Goal: Task Accomplishment & Management: Use online tool/utility

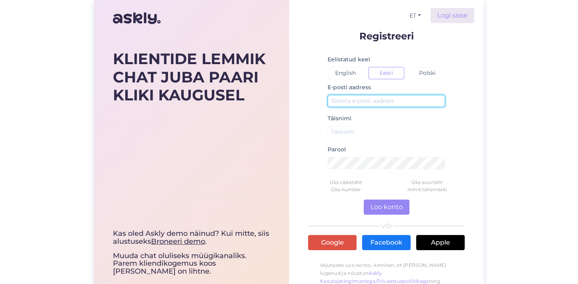
click at [339, 100] on input "text" at bounding box center [387, 101] width 118 height 12
type input "lisette.rohunurm@esto.eu"
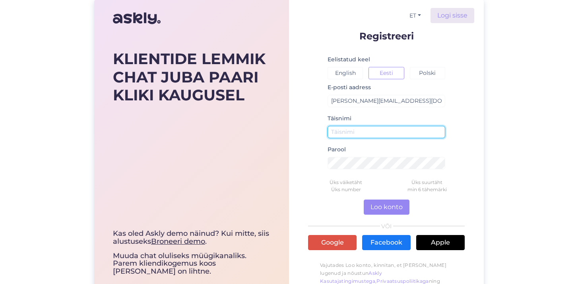
click at [346, 134] on input "text" at bounding box center [387, 132] width 118 height 12
type input "[PERSON_NAME]"
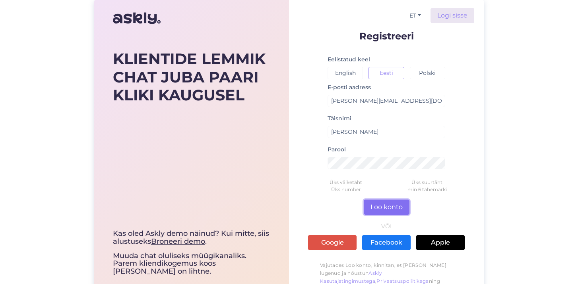
click at [386, 207] on button "Loo konto" at bounding box center [387, 206] width 46 height 15
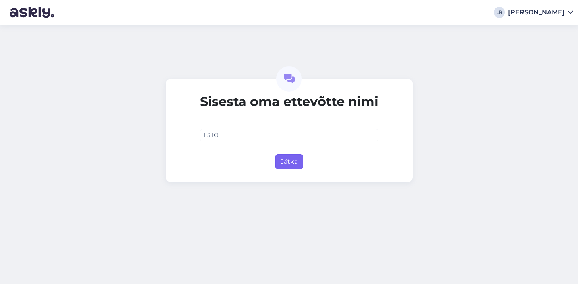
type input "ESTO"
click at [293, 161] on button "Jätka" at bounding box center [289, 161] width 27 height 15
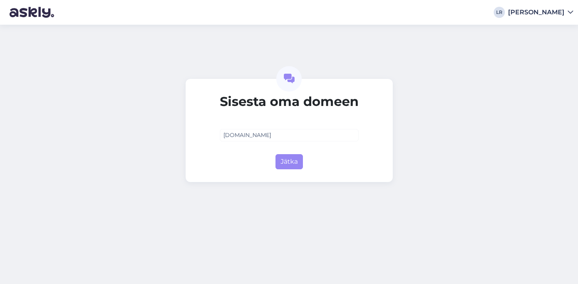
type input "esto.eu"
click at [288, 169] on div "Sisesta oma domeen esto.eu Jätka" at bounding box center [289, 130] width 207 height 103
click at [287, 163] on button "Jätka" at bounding box center [289, 161] width 27 height 15
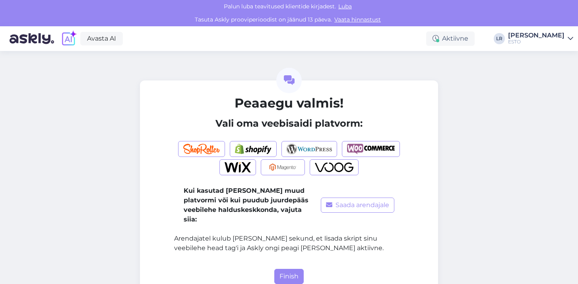
scroll to position [13, 0]
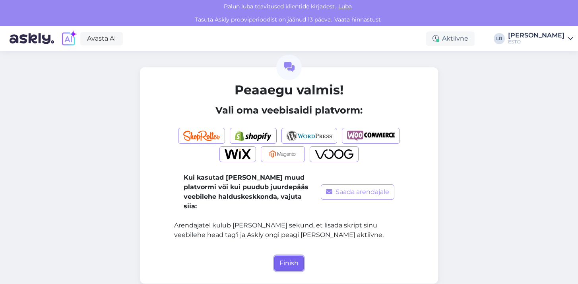
click at [286, 256] on button "Finish" at bounding box center [288, 262] width 29 height 15
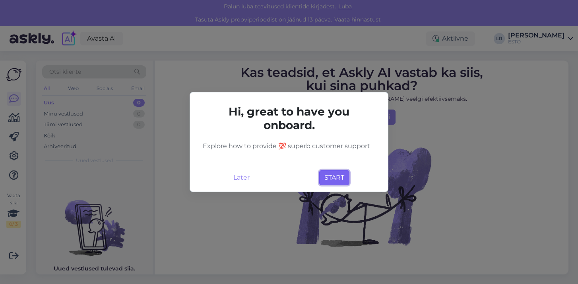
click at [332, 177] on button "START" at bounding box center [334, 177] width 30 height 15
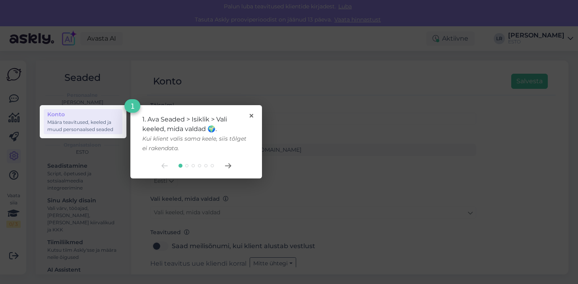
click at [247, 61] on rect at bounding box center [289, 142] width 578 height 284
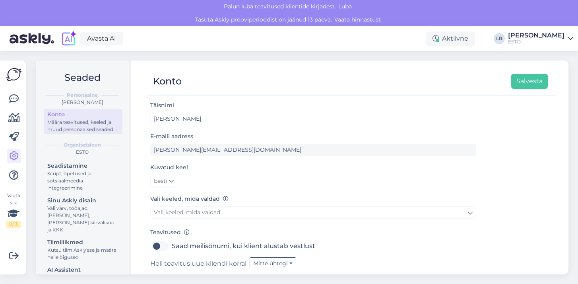
scroll to position [26, 0]
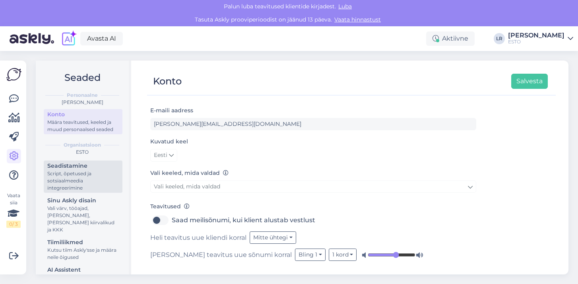
click at [73, 184] on div "Script, õpetused ja sotsiaalmeedia integreerimine" at bounding box center [83, 180] width 72 height 21
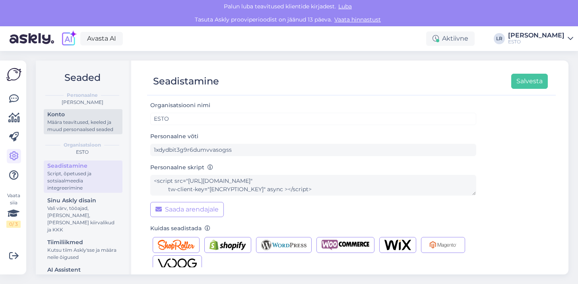
click at [61, 120] on div "Määra teavitused, keeled ja muud personaalsed seaded" at bounding box center [83, 126] width 72 height 14
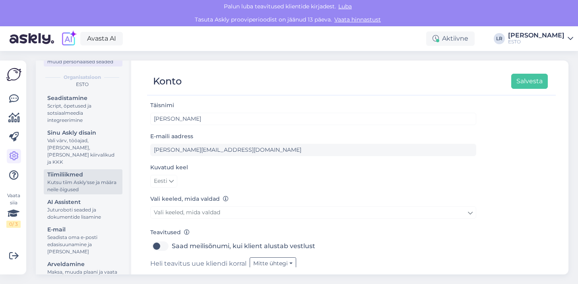
scroll to position [77, 0]
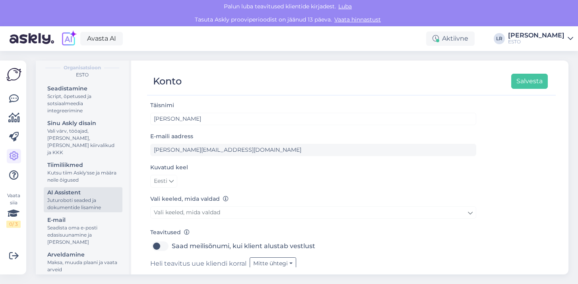
click at [66, 197] on div "Juturoboti seaded ja dokumentide lisamine" at bounding box center [83, 204] width 72 height 14
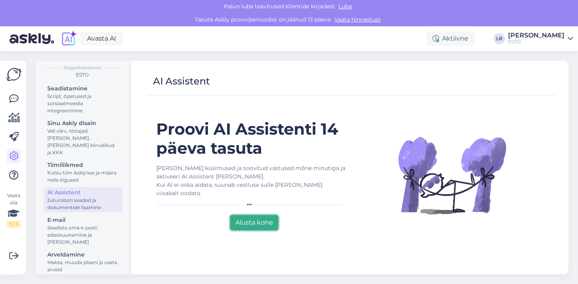
click at [247, 216] on button "Alusta kohe" at bounding box center [254, 222] width 48 height 15
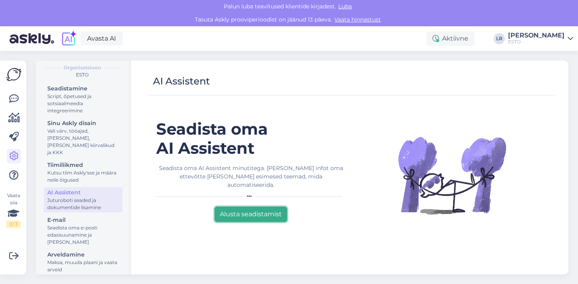
click at [237, 208] on button "Alusta seadistamist" at bounding box center [251, 213] width 72 height 15
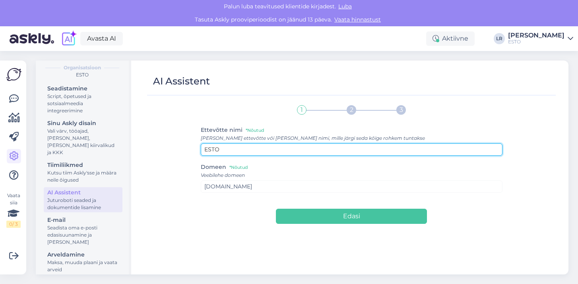
click at [241, 149] on input "ESTO" at bounding box center [352, 149] width 302 height 12
type input "ESTO AS"
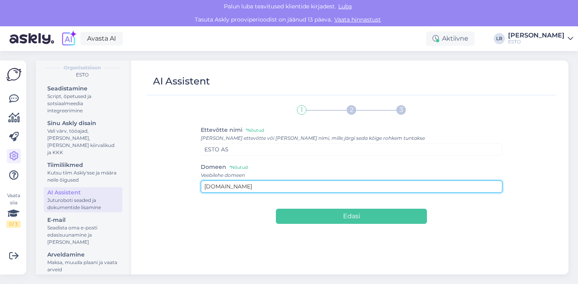
click at [230, 186] on input "esto.eu" at bounding box center [352, 186] width 302 height 12
type input "e"
paste input "https://esto.ee/et"
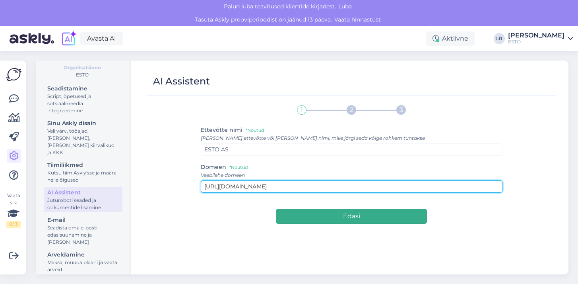
type input "https://esto.ee/et"
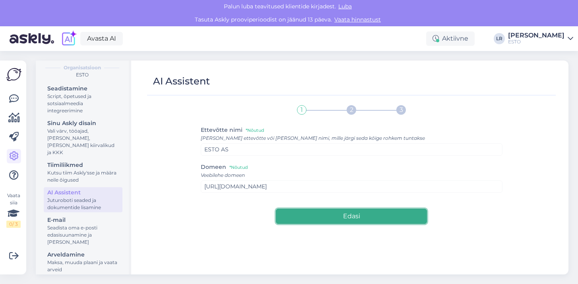
click at [338, 219] on button "Edasi" at bounding box center [351, 215] width 151 height 15
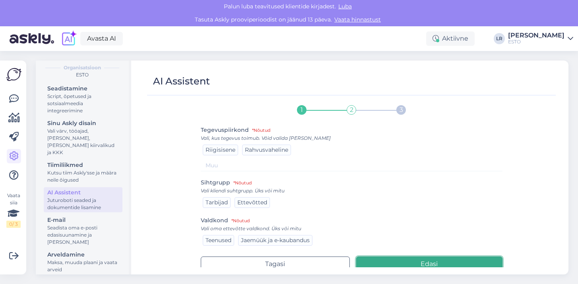
scroll to position [4, 0]
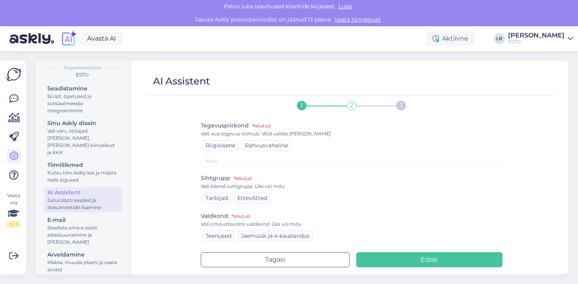
click at [270, 144] on span "Rahvusvaheline" at bounding box center [266, 145] width 43 height 7
click at [214, 199] on span "Tarbijad" at bounding box center [217, 197] width 22 height 7
click at [225, 236] on span "Teenused" at bounding box center [219, 235] width 26 height 7
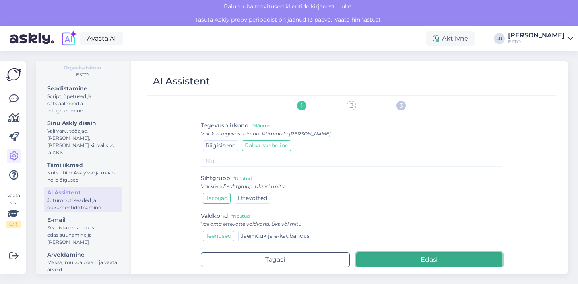
click at [422, 257] on button "Edasi" at bounding box center [429, 259] width 146 height 15
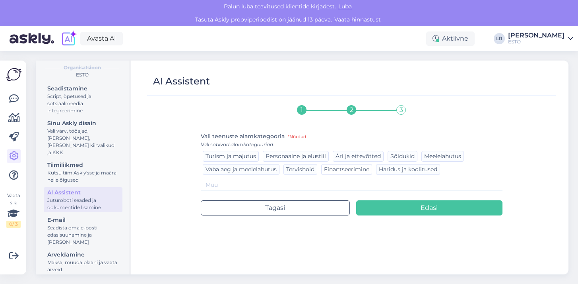
click at [356, 171] on span "Finantseerimine" at bounding box center [346, 168] width 45 height 7
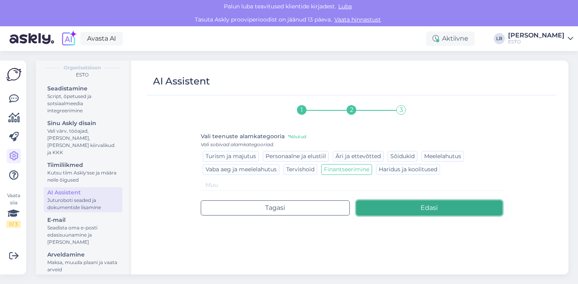
click at [409, 209] on button "Edasi" at bounding box center [429, 207] width 146 height 15
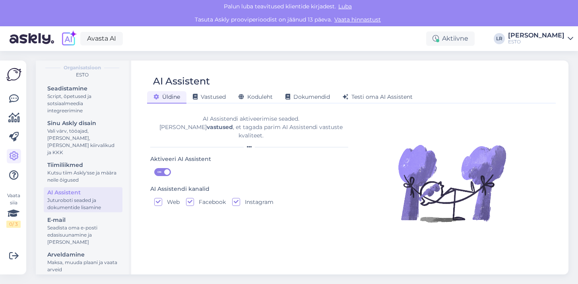
click at [190, 198] on input "Facebook" at bounding box center [190, 202] width 8 height 8
checkbox input "false"
click at [236, 198] on input "Instagram" at bounding box center [236, 202] width 8 height 8
checkbox input "false"
click at [209, 98] on span "Vastused" at bounding box center [209, 96] width 33 height 7
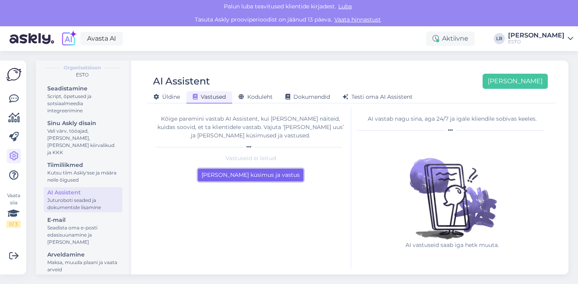
click at [220, 172] on button "Lisa esimene küsimus ja vastus" at bounding box center [250, 175] width 105 height 12
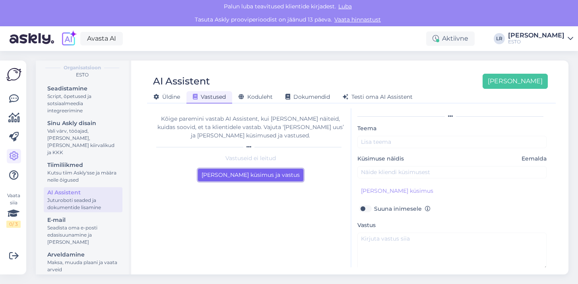
scroll to position [23, 0]
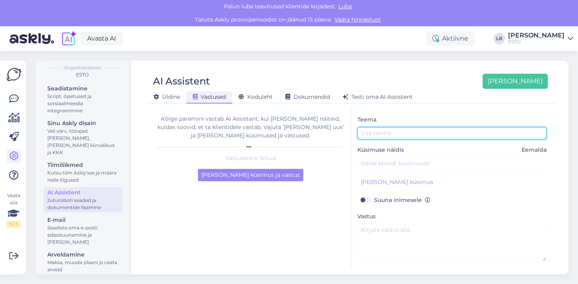
click at [386, 136] on input "text" at bounding box center [452, 133] width 189 height 12
type input "L"
type input "Laenutaotlus tagasi lükatud"
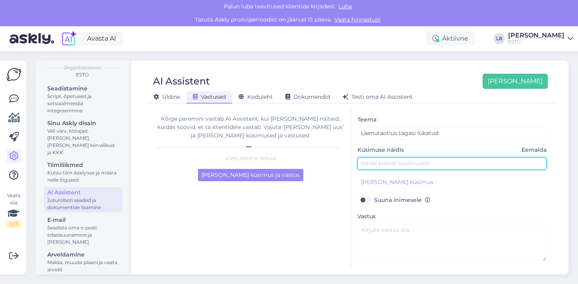
click at [385, 165] on input "text" at bounding box center [452, 163] width 189 height 12
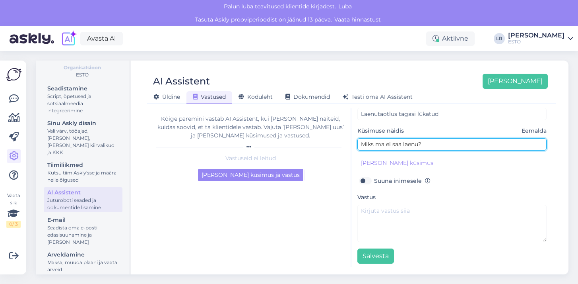
scroll to position [45, 0]
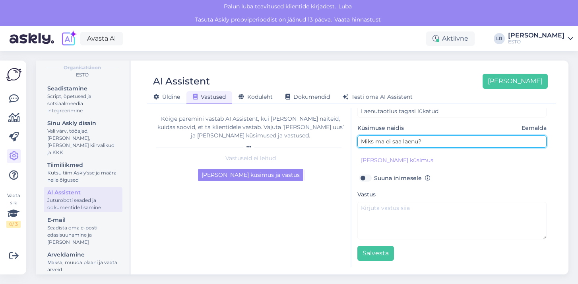
type input "Miks ma ei saa laenu?"
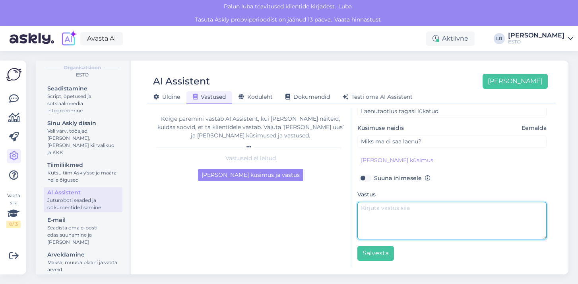
click at [368, 212] on textarea at bounding box center [452, 220] width 189 height 37
paste textarea "Tere, Aitäh, et võtsite ühendust ESTO klienditoega. Kahjuks ei saa me Teile kre…"
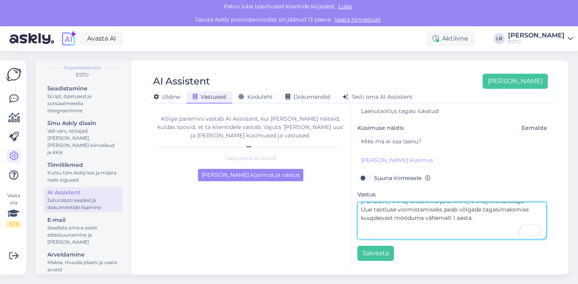
scroll to position [90, 0]
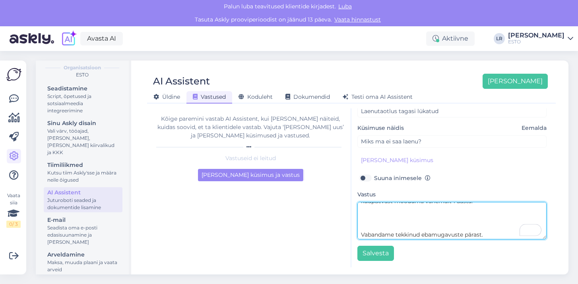
click at [366, 225] on textarea "Tere, Aitäh, et võtsite ühendust ESTO klienditoega. Kahjuks ei saa me Teile kre…" at bounding box center [452, 220] width 189 height 37
click at [371, 219] on textarea "Tere, Aitäh, et võtsite ühendust ESTO klienditoega. Kahjuks ei saa me Teile kre…" at bounding box center [452, 220] width 189 height 37
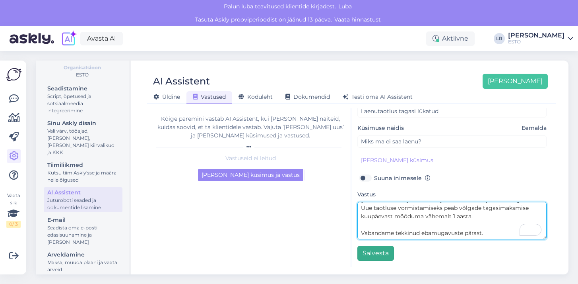
type textarea "Tere, Aitäh, et võtsite ühendust ESTO klienditoega. Kahjuks ei saa me Teile kre…"
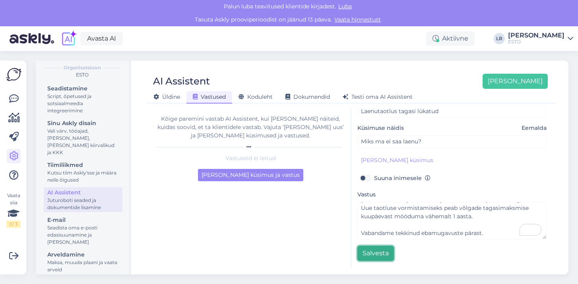
click at [382, 251] on button "Salvesta" at bounding box center [376, 252] width 37 height 15
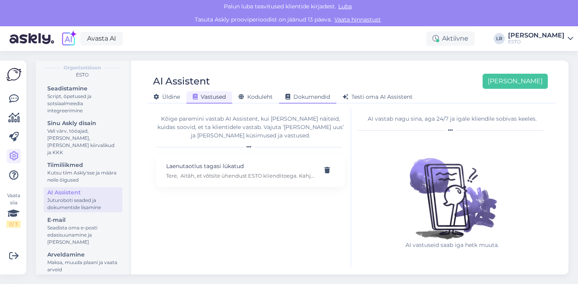
click at [295, 97] on span "Dokumendid" at bounding box center [308, 96] width 45 height 7
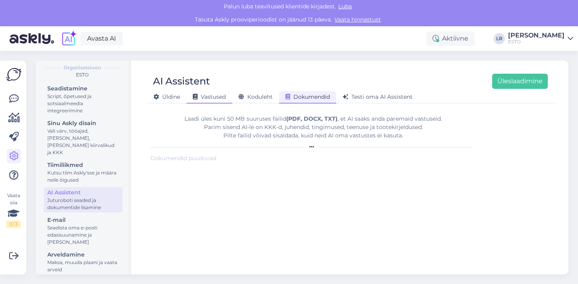
click at [202, 99] on span "Vastused" at bounding box center [209, 96] width 33 height 7
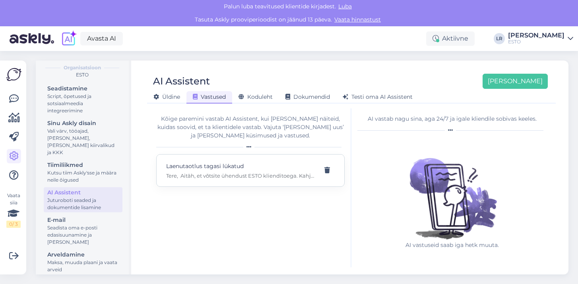
click at [220, 167] on p "Laenutaotlus tagasi lükatud" at bounding box center [241, 166] width 150 height 9
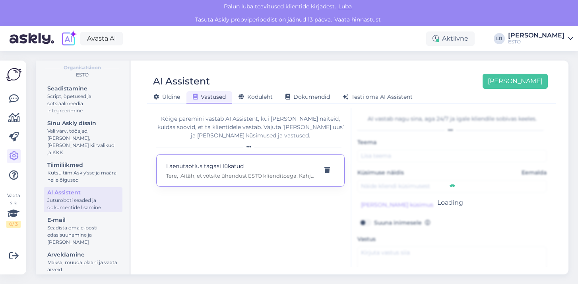
type input "Laenutaotlus tagasi lükatud"
type input "Miks ma ei saa laenu?"
type textarea "Tere, Aitäh, et võtsite ühendust ESTO klienditoega. Kahjuks ei saa me Teile kre…"
click at [254, 96] on span "Koduleht" at bounding box center [256, 96] width 34 height 7
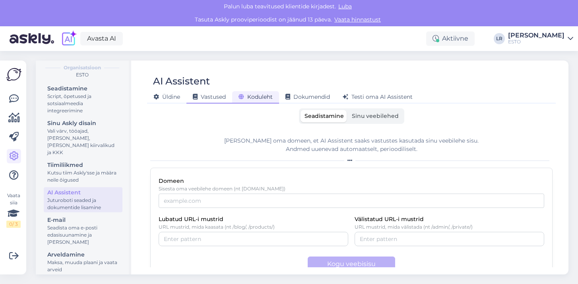
click at [216, 96] on span "Vastused" at bounding box center [209, 96] width 33 height 7
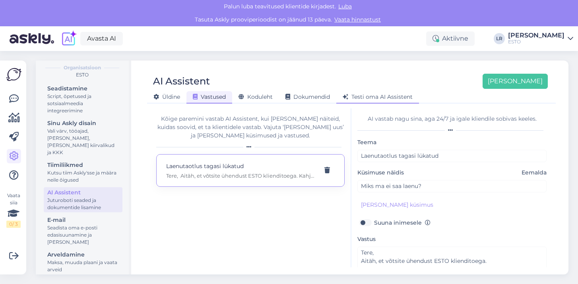
click at [366, 96] on span "Testi oma AI Assistent" at bounding box center [378, 96] width 70 height 7
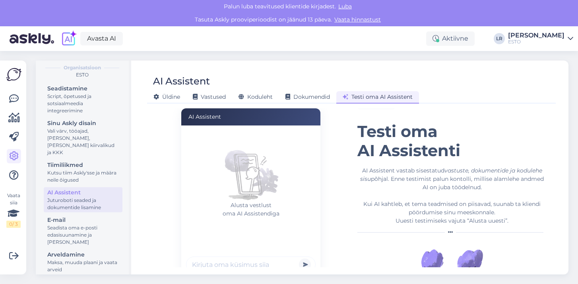
click at [209, 263] on form "Alusta vestlust oma AI Assistendiga Powered by" at bounding box center [250, 208] width 139 height 166
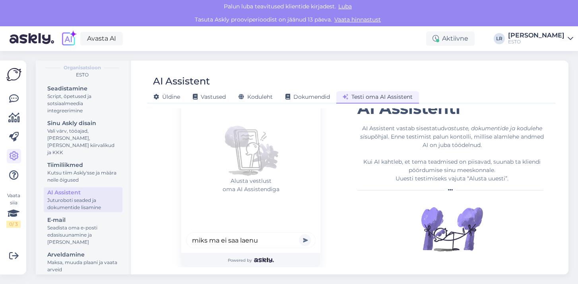
type input "miks ma ei saa laenu"
click at [299, 234] on button "submit" at bounding box center [305, 240] width 12 height 12
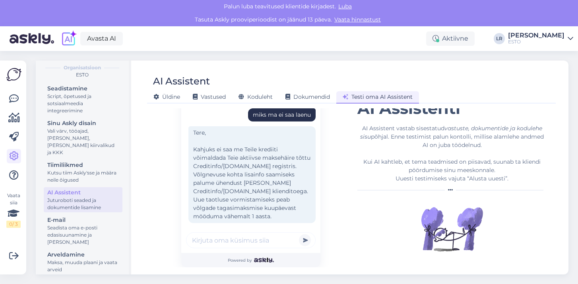
scroll to position [10, 0]
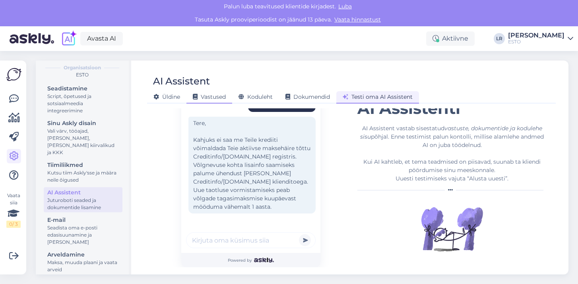
click at [212, 99] on span "Vastused" at bounding box center [209, 96] width 33 height 7
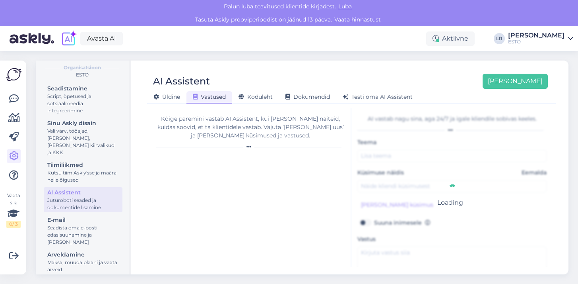
type input "Laenutaotlus tagasi lükatud"
type input "Miks ma ei saa laenu?"
type textarea "Tere, Aitäh, et võtsite ühendust ESTO klienditoega. Kahjuks ei saa me Teile kre…"
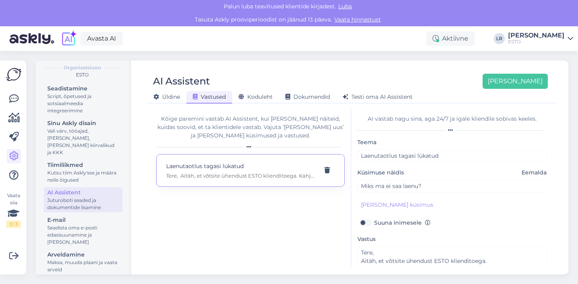
click at [374, 225] on label "Suuna inimesele" at bounding box center [402, 222] width 56 height 10
click at [370, 225] on input "Suuna inimesele" at bounding box center [365, 222] width 15 height 10
checkbox input "true"
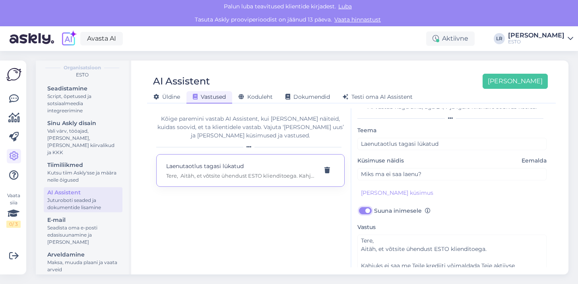
scroll to position [45, 0]
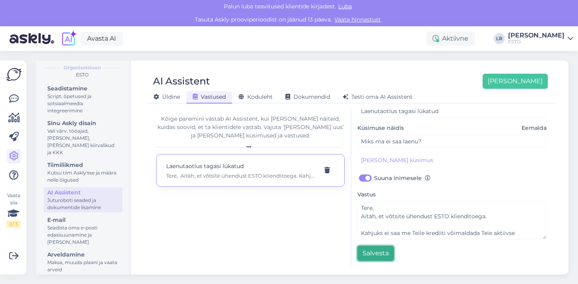
click at [382, 253] on button "Salvesta" at bounding box center [376, 252] width 37 height 15
click at [361, 98] on span "Testi oma AI Assistent" at bounding box center [378, 96] width 70 height 7
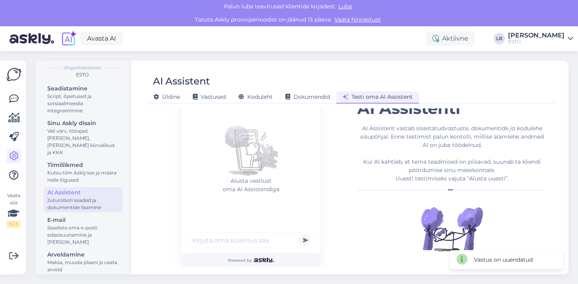
click at [209, 238] on input "text" at bounding box center [251, 240] width 130 height 16
type input "miks ma ei saa laenu"
click at [299, 234] on button "submit" at bounding box center [305, 240] width 12 height 12
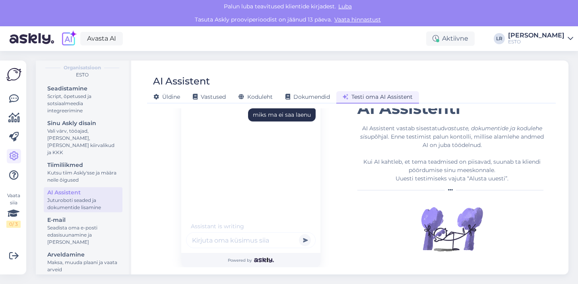
scroll to position [33, 0]
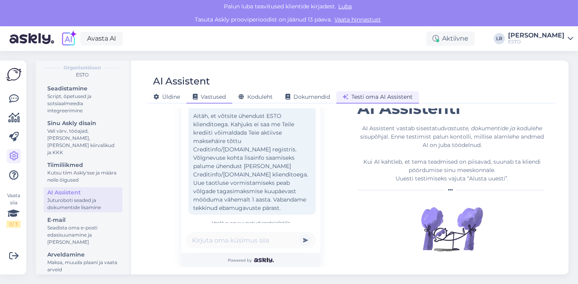
click at [209, 91] on div "Vastused" at bounding box center [210, 97] width 46 height 12
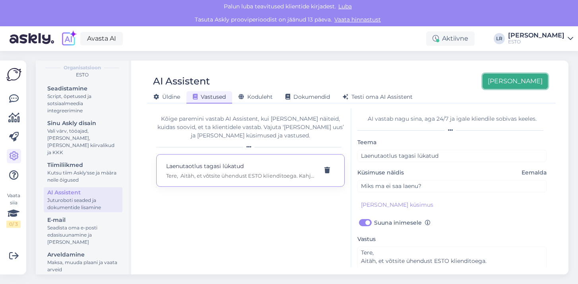
click at [531, 85] on button "[PERSON_NAME]" at bounding box center [515, 81] width 65 height 15
checkbox input "false"
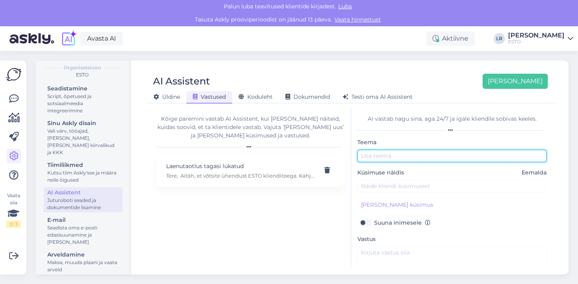
click at [401, 157] on input "text" at bounding box center [452, 156] width 189 height 12
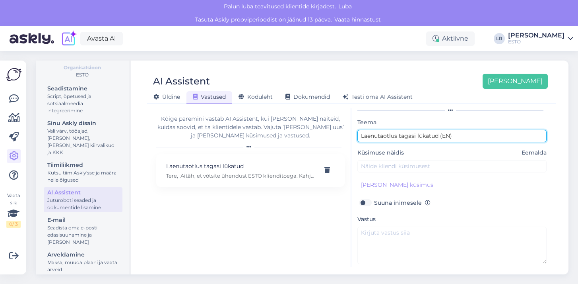
type input "Laenutaotlus tagasi lükatud (EN)"
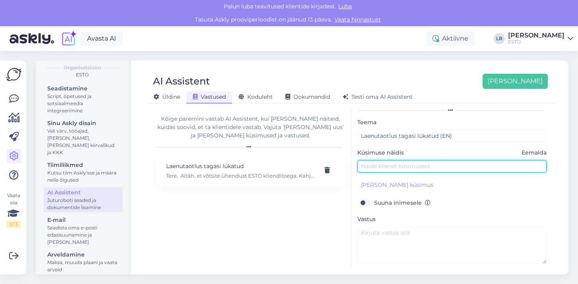
click at [403, 167] on input "text" at bounding box center [452, 166] width 189 height 12
type input "Why I cannot get a loan?"
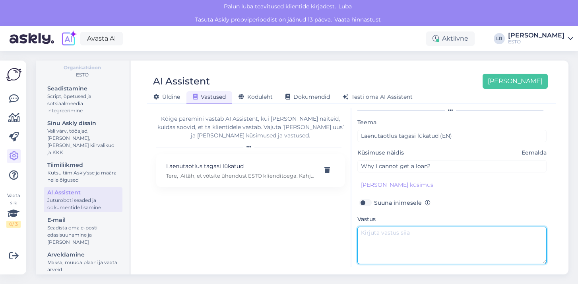
click at [391, 232] on textarea at bounding box center [452, 244] width 189 height 37
click at [392, 230] on textarea "To enrich screen reader interactions, please activate Accessibility in Grammarl…" at bounding box center [452, 244] width 189 height 37
paste textarea "Hello, Thank you for contacting ESTO customer support. Unfortunately, we are un…"
click at [386, 241] on textarea "Hello, Thank you for contacting ESTO customer support. Unfortunately, we are un…" at bounding box center [452, 244] width 189 height 37
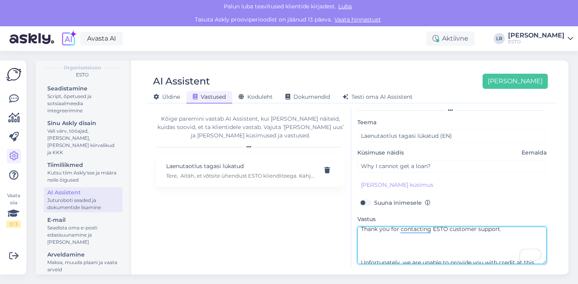
scroll to position [19, 0]
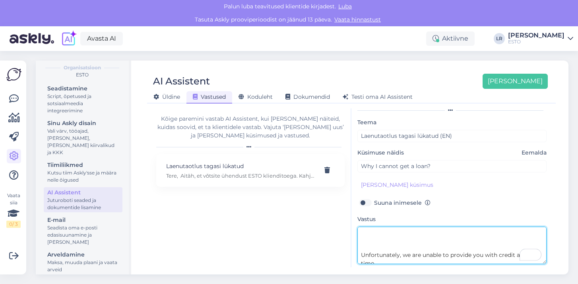
click at [363, 242] on textarea "Hello, Thank you for contacting ESTO customer support. Unfortunately, we are un…" at bounding box center [452, 244] width 189 height 37
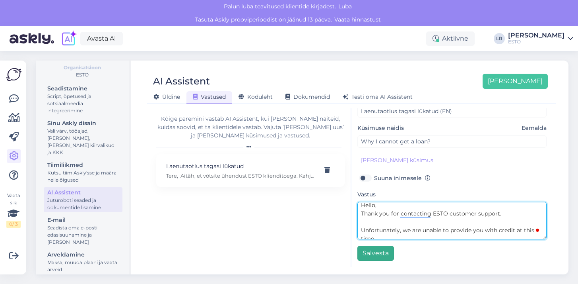
type textarea "Hello, Thank you for contacting ESTO customer support. Unfortunately, we are un…"
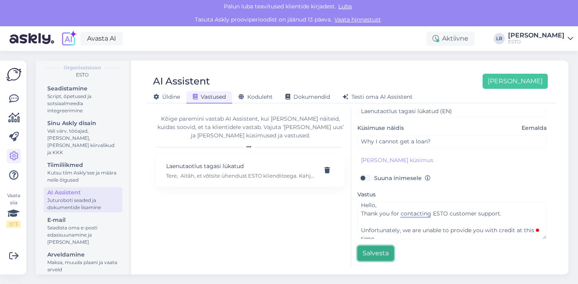
click at [378, 254] on button "Salvesta" at bounding box center [376, 252] width 37 height 15
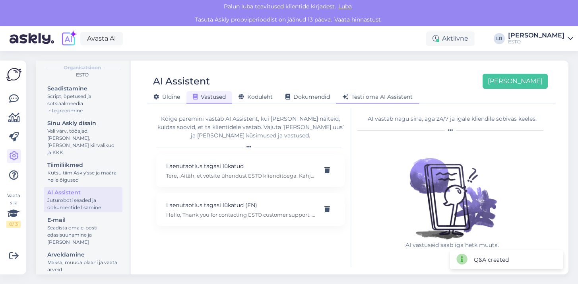
click at [364, 103] on div "Testi oma AI Assistent" at bounding box center [378, 97] width 83 height 12
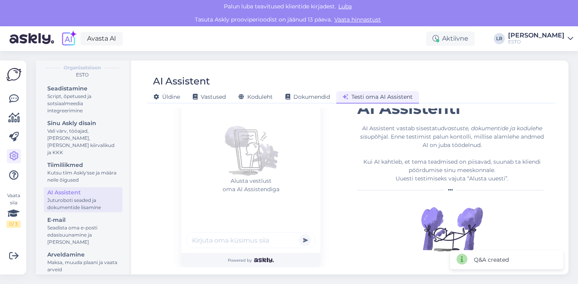
click at [212, 238] on input "text" at bounding box center [251, 240] width 130 height 16
type input "I cannot get a loan"
click at [299, 234] on button "submit" at bounding box center [305, 240] width 12 height 12
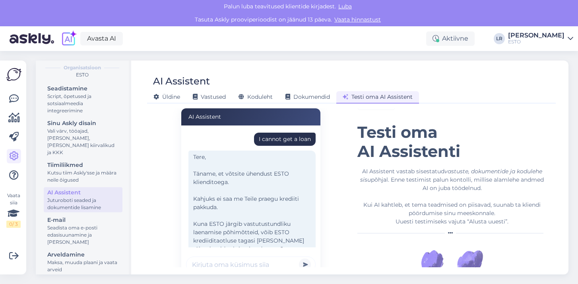
scroll to position [0, 0]
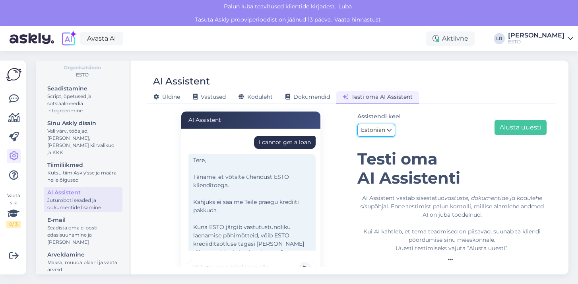
click at [392, 133] on link "Estonian" at bounding box center [377, 130] width 38 height 13
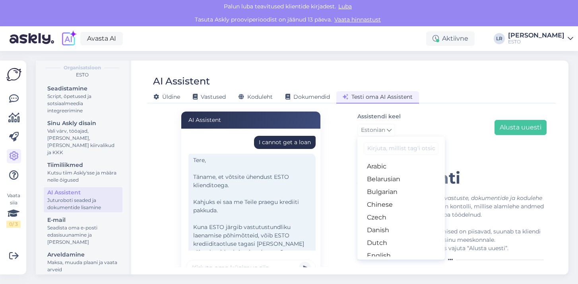
click at [433, 123] on div "Assistendi keel Estonian Arabic Belarusian Bulgarian Chinese Czech Danish Dutch…" at bounding box center [452, 125] width 189 height 28
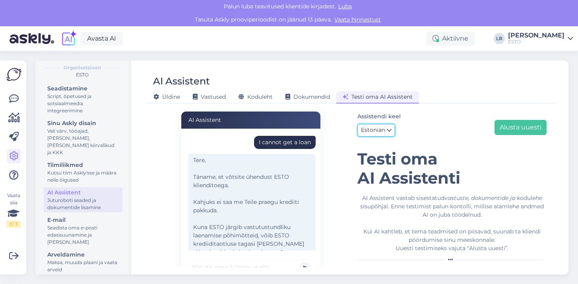
click at [392, 133] on link "Estonian" at bounding box center [377, 130] width 38 height 13
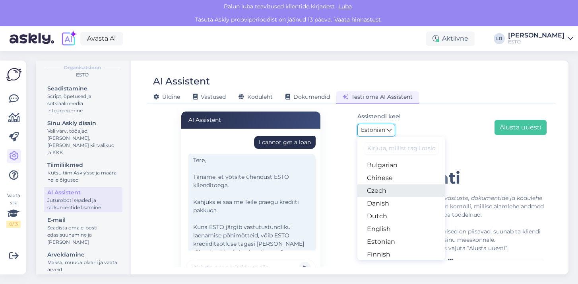
scroll to position [27, 0]
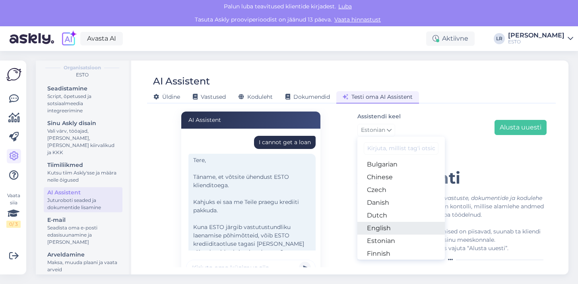
click at [389, 229] on link "English" at bounding box center [402, 228] width 88 height 13
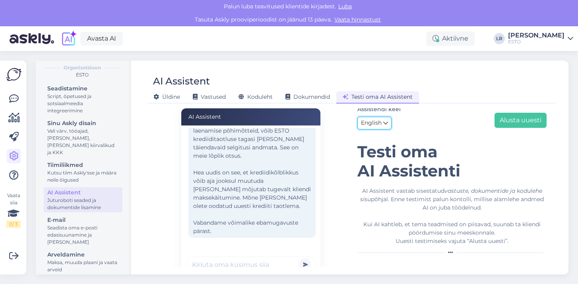
scroll to position [0, 0]
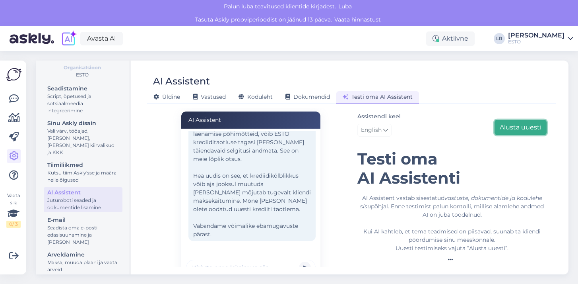
click at [527, 129] on button "Alusta uuesti" at bounding box center [521, 127] width 52 height 15
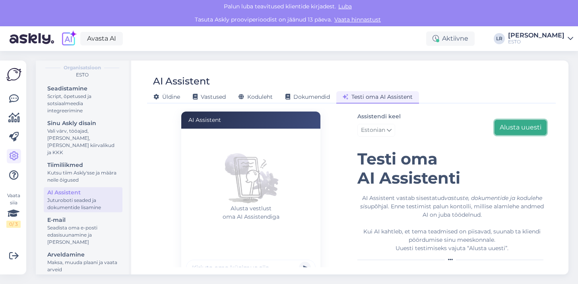
scroll to position [70, 0]
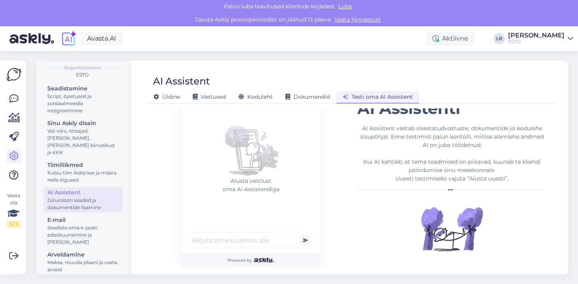
click at [224, 244] on input "text" at bounding box center [251, 240] width 130 height 16
type input "I cannot get a loan"
click at [299, 234] on button "submit" at bounding box center [305, 240] width 12 height 12
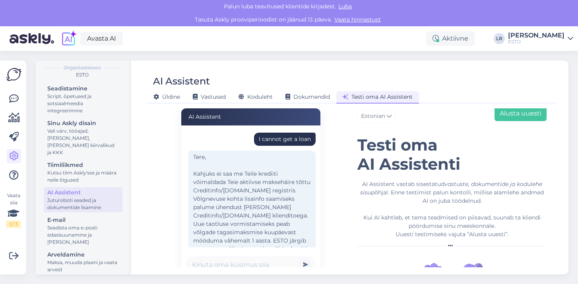
scroll to position [0, 0]
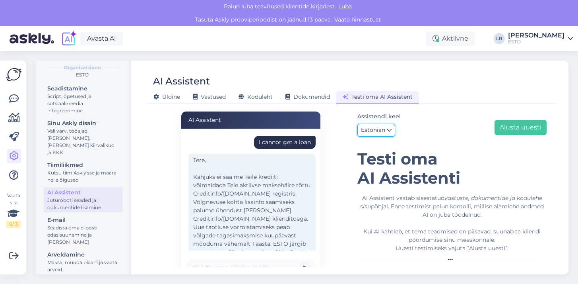
click at [387, 131] on icon at bounding box center [389, 130] width 5 height 9
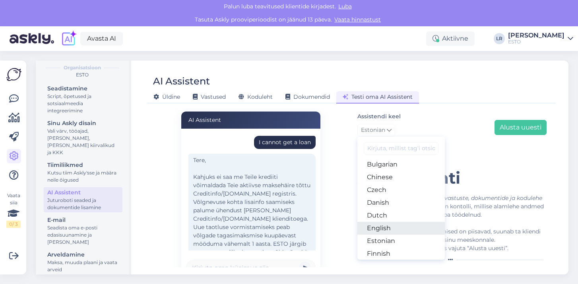
click at [378, 228] on link "English" at bounding box center [402, 228] width 88 height 13
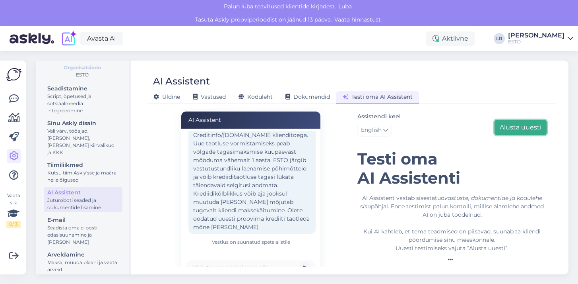
click at [515, 131] on button "Alusta uuesti" at bounding box center [521, 127] width 52 height 15
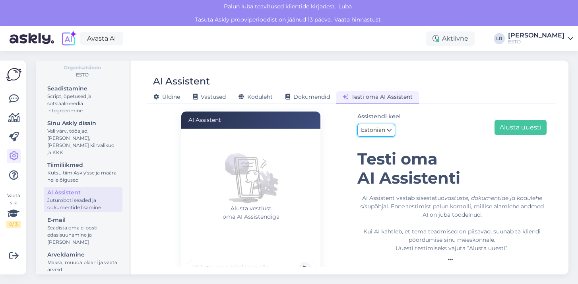
click at [390, 128] on icon at bounding box center [389, 130] width 5 height 9
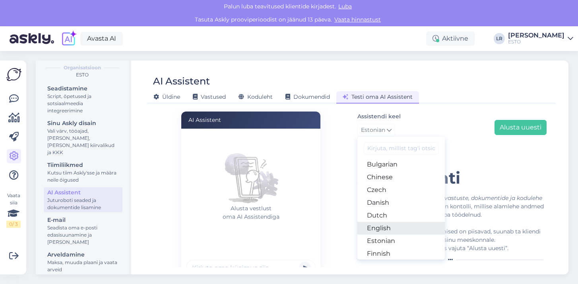
click at [386, 224] on link "English" at bounding box center [402, 228] width 88 height 13
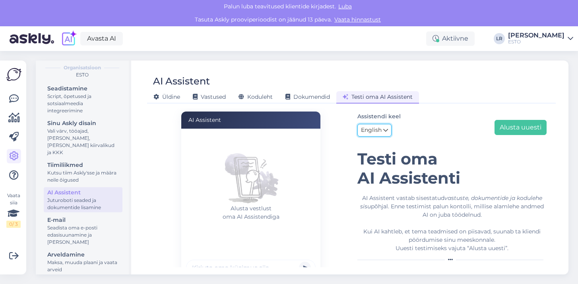
scroll to position [7, 0]
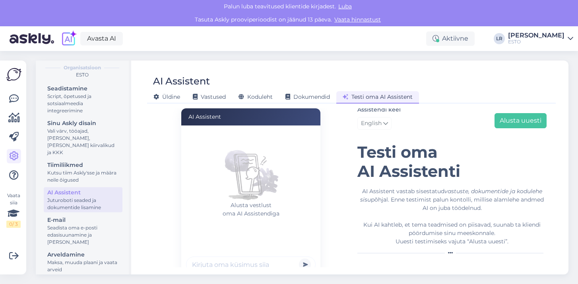
click at [246, 269] on div "AI Assistent Üldine Vastused Koduleht Dokumendid Testi oma AI Assistent AI Assi…" at bounding box center [351, 167] width 434 height 214
click at [241, 262] on form "Alusta vestlust oma AI Assistendiga Powered by" at bounding box center [250, 208] width 139 height 166
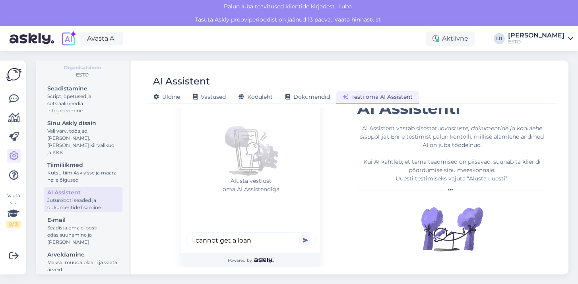
type input "I cannot get a loan"
click at [299, 234] on button "submit" at bounding box center [305, 240] width 12 height 12
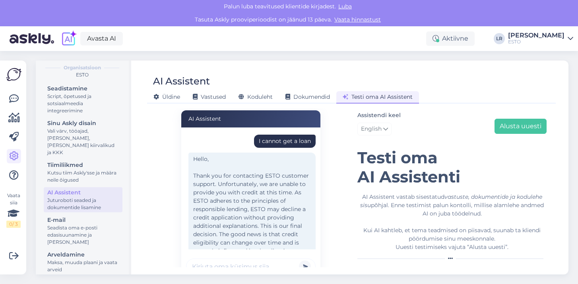
scroll to position [0, 0]
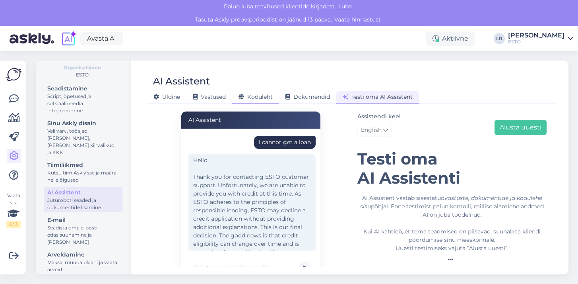
click at [262, 99] on span "Koduleht" at bounding box center [256, 96] width 34 height 7
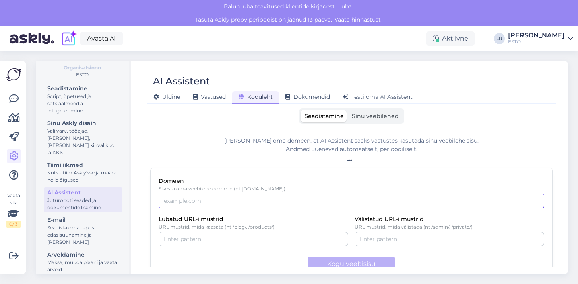
click at [197, 198] on input "Domeen" at bounding box center [352, 200] width 386 height 14
type input "e"
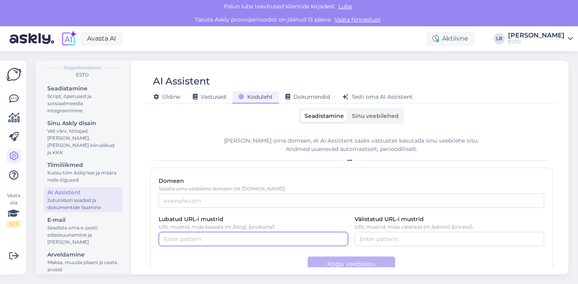
click at [179, 239] on input "Lubatud URL-i mustrid" at bounding box center [253, 238] width 179 height 9
click at [201, 240] on input "Lubatud URL-i mustrid" at bounding box center [268, 238] width 149 height 9
click at [268, 241] on button "button" at bounding box center [273, 238] width 10 height 9
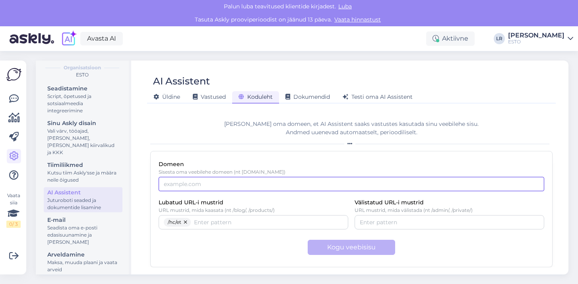
click at [216, 182] on input "Domeen" at bounding box center [352, 184] width 386 height 14
type input "[DOMAIN_NAME]"
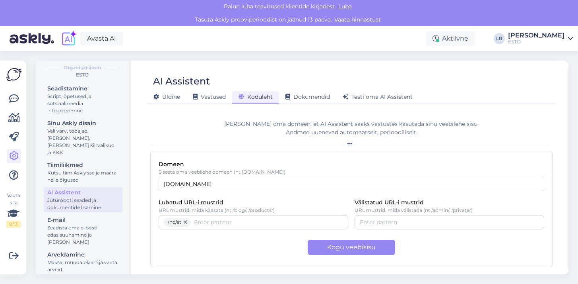
click at [228, 252] on div "Kogu veebisisu" at bounding box center [352, 246] width 386 height 15
click at [343, 252] on button "Kogu veebisisu" at bounding box center [352, 246] width 88 height 15
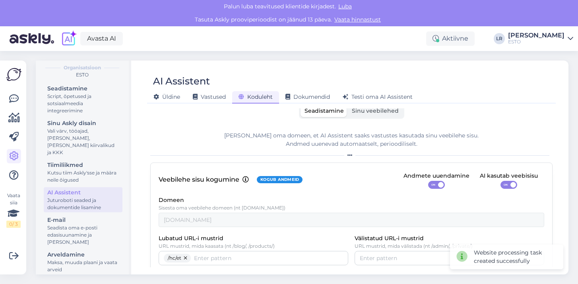
scroll to position [0, 0]
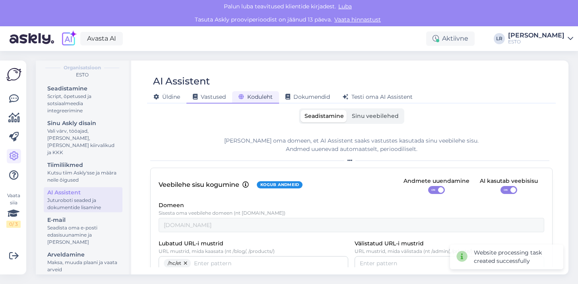
click at [205, 97] on span "Vastused" at bounding box center [209, 96] width 33 height 7
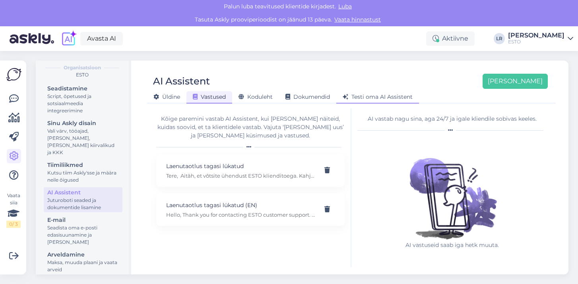
click at [384, 95] on span "Testi oma AI Assistent" at bounding box center [378, 96] width 70 height 7
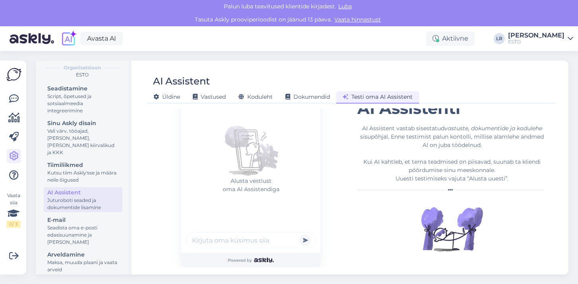
click at [222, 239] on input "text" at bounding box center [251, 240] width 130 height 16
type input "olen võlas mida teha"
click at [299, 234] on button "submit" at bounding box center [305, 240] width 12 height 12
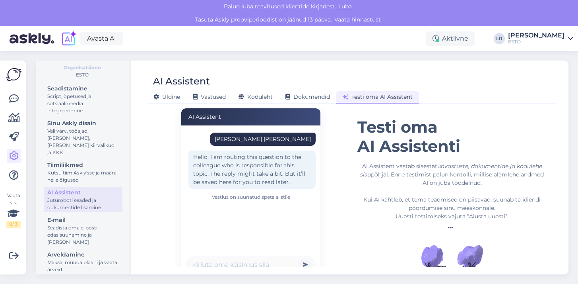
scroll to position [32, 0]
click at [216, 98] on span "Vastused" at bounding box center [209, 96] width 33 height 7
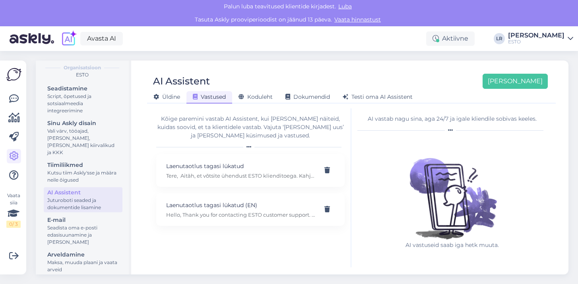
scroll to position [0, 0]
click at [251, 97] on span "Koduleht" at bounding box center [256, 96] width 34 height 7
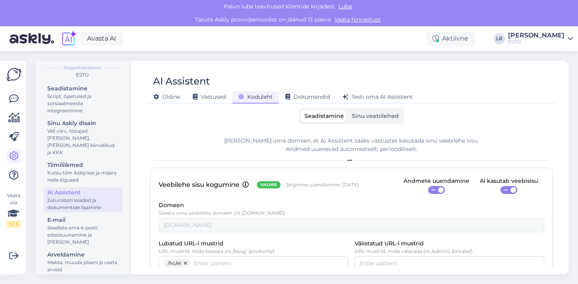
click at [371, 118] on span "Sinu veebilehed" at bounding box center [375, 115] width 47 height 7
click at [348, 110] on input "Sinu veebilehed" at bounding box center [348, 110] width 0 height 0
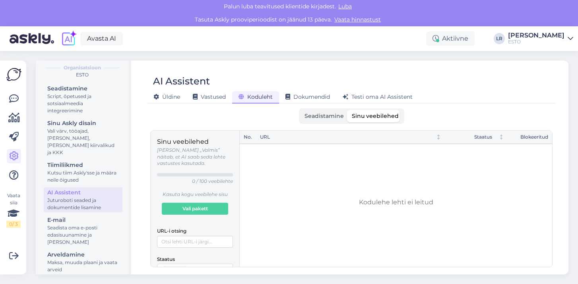
click at [325, 118] on span "Seadistamine" at bounding box center [324, 115] width 39 height 7
click at [301, 110] on input "Seadistamine" at bounding box center [301, 110] width 0 height 0
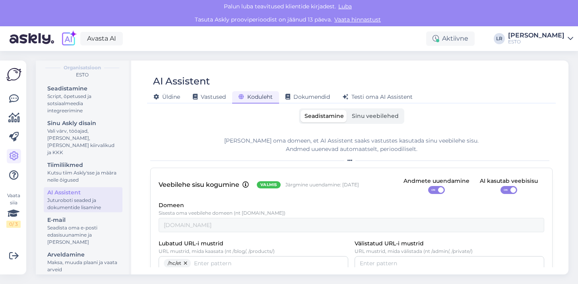
click at [374, 117] on span "Sinu veebilehed" at bounding box center [375, 115] width 47 height 7
click at [348, 110] on input "Sinu veebilehed" at bounding box center [348, 110] width 0 height 0
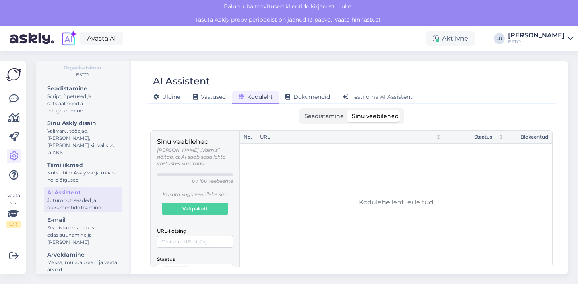
click at [320, 114] on span "Seadistamine" at bounding box center [324, 115] width 39 height 7
click at [301, 110] on input "Seadistamine" at bounding box center [301, 110] width 0 height 0
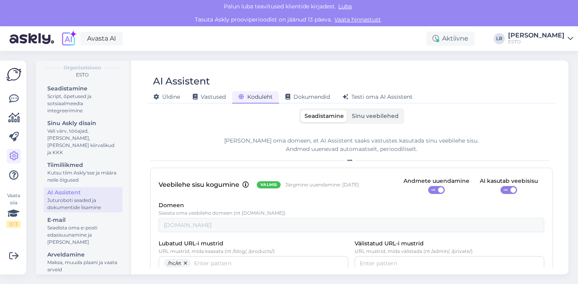
scroll to position [41, 0]
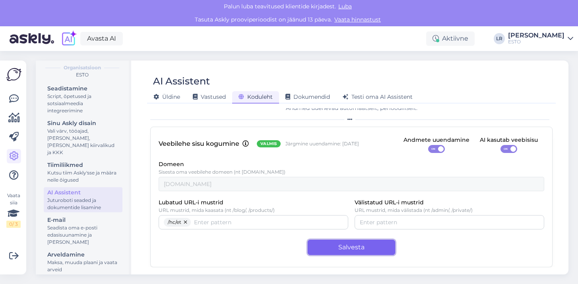
click at [344, 250] on button "Salvesta" at bounding box center [352, 246] width 88 height 15
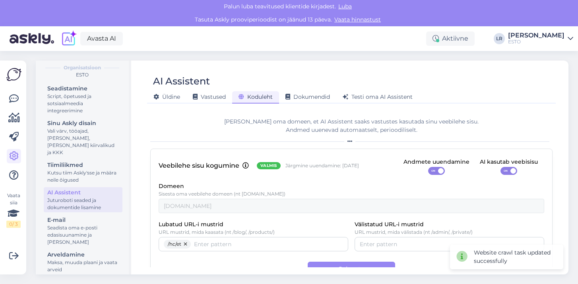
scroll to position [0, 0]
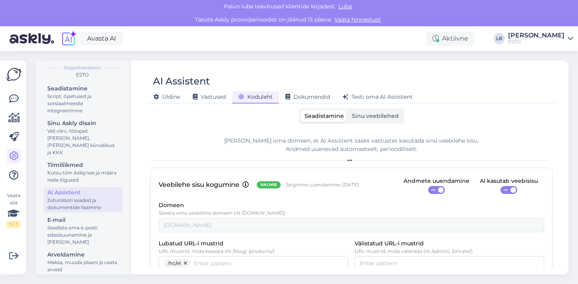
click at [366, 117] on span "Sinu veebilehed" at bounding box center [375, 115] width 47 height 7
click at [348, 110] on input "Sinu veebilehed" at bounding box center [348, 110] width 0 height 0
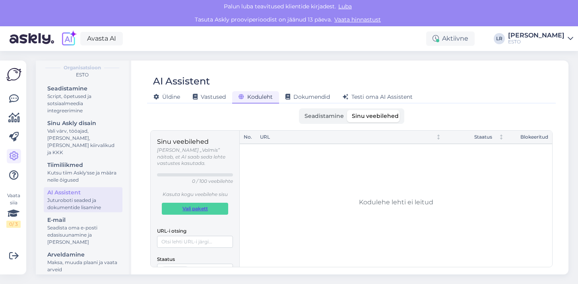
click at [191, 204] on span "Vali pakett" at bounding box center [195, 208] width 25 height 11
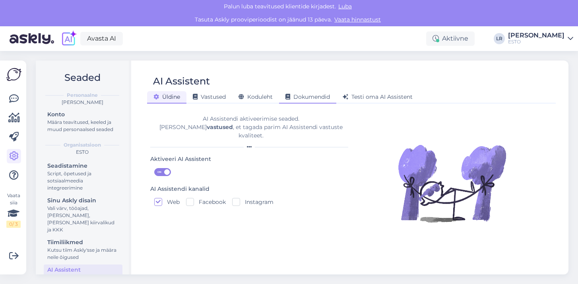
click at [305, 97] on span "Dokumendid" at bounding box center [308, 96] width 45 height 7
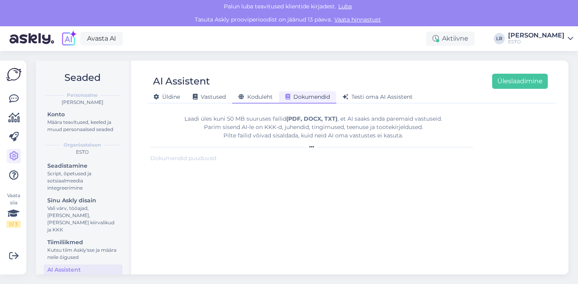
click at [257, 95] on span "Koduleht" at bounding box center [256, 96] width 34 height 7
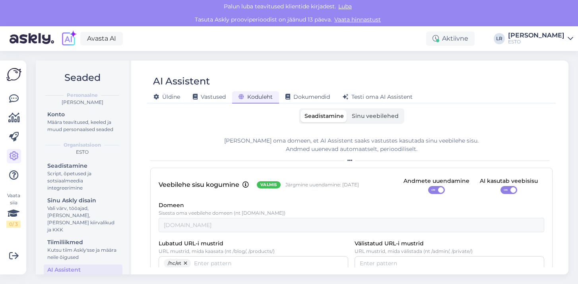
click at [365, 118] on span "Sinu veebilehed" at bounding box center [375, 115] width 47 height 7
click at [348, 110] on input "Sinu veebilehed" at bounding box center [348, 110] width 0 height 0
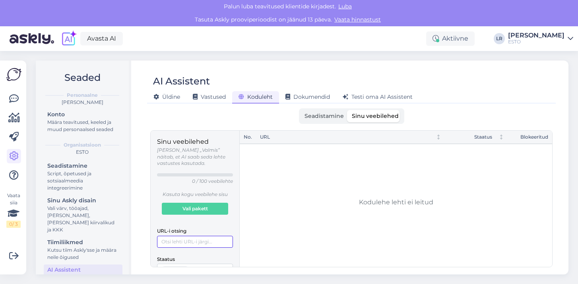
click at [180, 236] on input "URL-i otsing" at bounding box center [195, 242] width 76 height 12
type input "e"
click at [330, 119] on span "Seadistamine" at bounding box center [324, 115] width 39 height 7
click at [301, 110] on input "Seadistamine" at bounding box center [301, 110] width 0 height 0
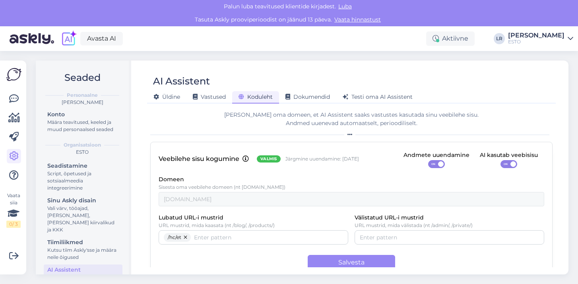
scroll to position [22, 0]
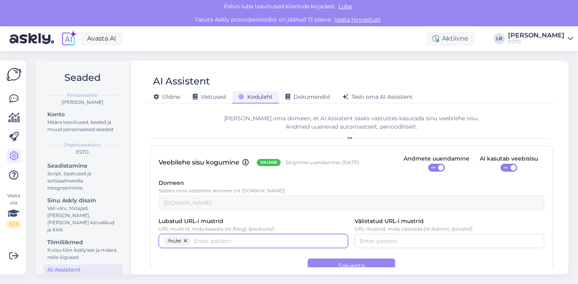
click at [207, 242] on input "Lubatud URL-i mustrid" at bounding box center [268, 240] width 149 height 9
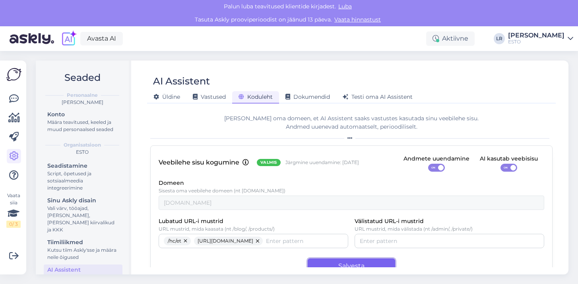
click at [353, 261] on button "Salvesta" at bounding box center [352, 265] width 88 height 15
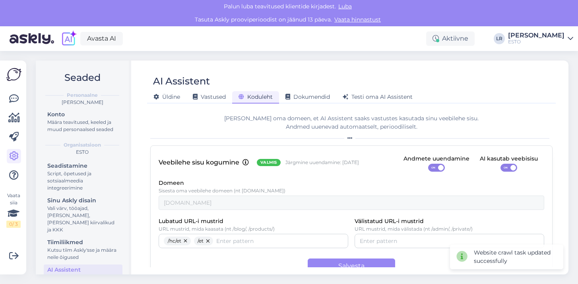
scroll to position [0, 0]
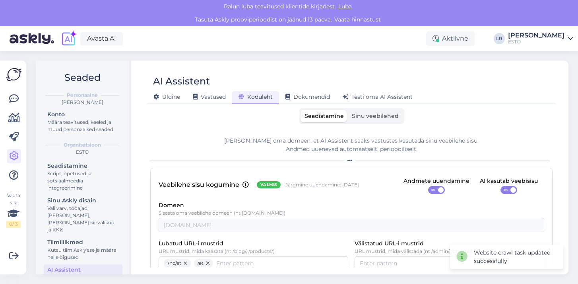
click at [365, 117] on span "Sinu veebilehed" at bounding box center [375, 115] width 47 height 7
click at [348, 110] on input "Sinu veebilehed" at bounding box center [348, 110] width 0 height 0
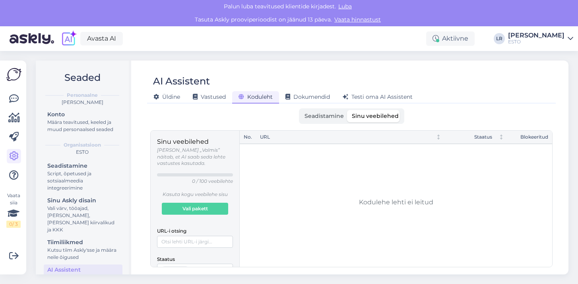
click at [313, 115] on span "Seadistamine" at bounding box center [324, 115] width 39 height 7
click at [301, 110] on input "Seadistamine" at bounding box center [301, 110] width 0 height 0
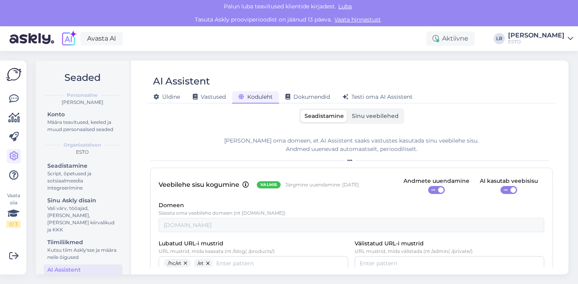
click at [187, 265] on button "button" at bounding box center [186, 263] width 10 height 9
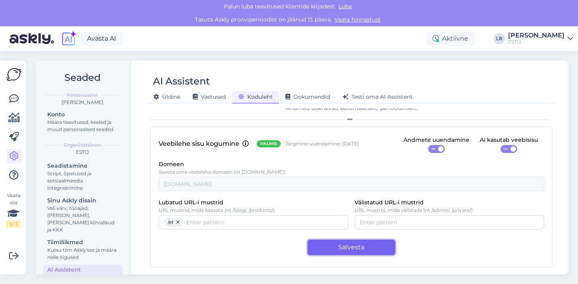
click at [346, 246] on button "Salvesta" at bounding box center [352, 246] width 88 height 15
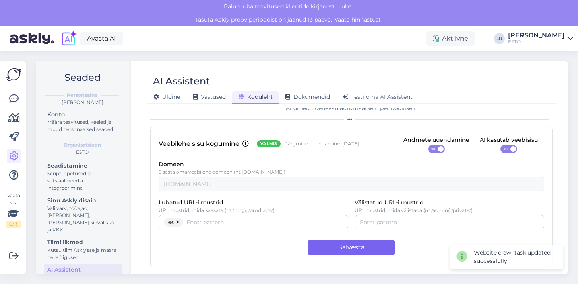
scroll to position [0, 0]
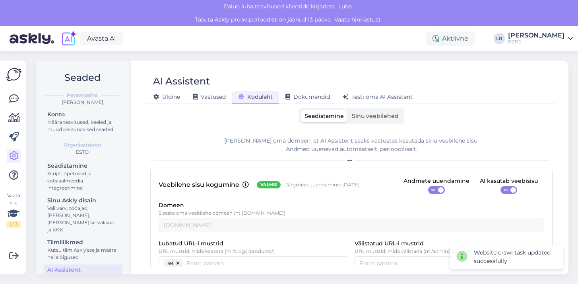
click at [379, 116] on span "Sinu veebilehed" at bounding box center [375, 115] width 47 height 7
click at [348, 110] on input "Sinu veebilehed" at bounding box center [348, 110] width 0 height 0
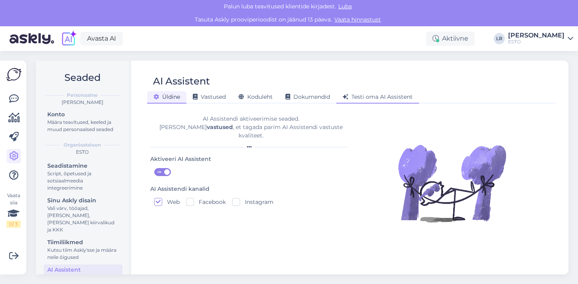
click at [403, 97] on span "Testi oma AI Assistent" at bounding box center [378, 96] width 70 height 7
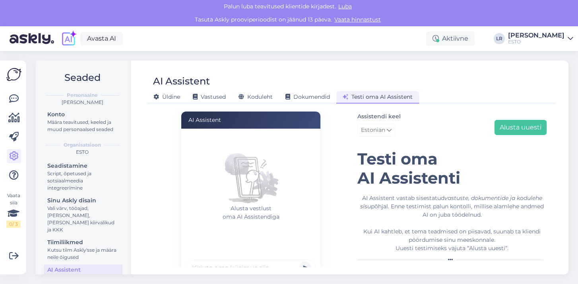
scroll to position [70, 0]
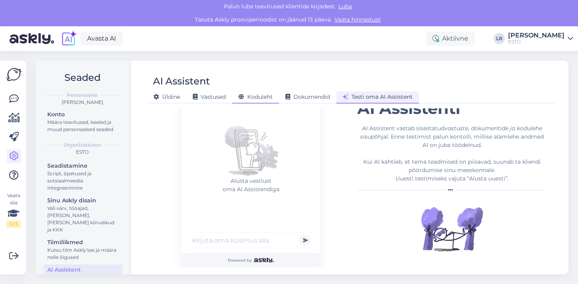
click at [245, 96] on span "Koduleht" at bounding box center [256, 96] width 34 height 7
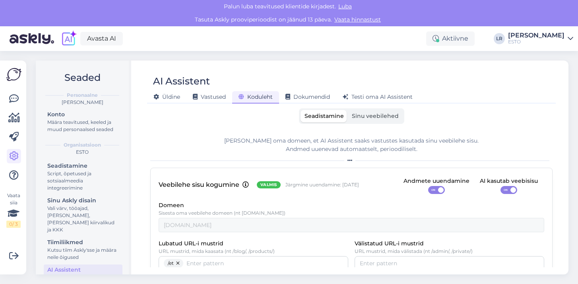
click at [376, 119] on span "Sinu veebilehed" at bounding box center [375, 115] width 47 height 7
click at [348, 110] on input "Sinu veebilehed" at bounding box center [348, 110] width 0 height 0
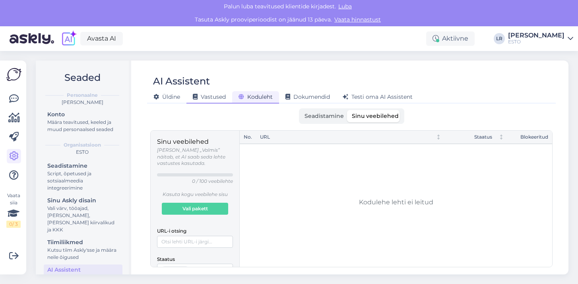
click at [209, 97] on span "Vastused" at bounding box center [209, 96] width 33 height 7
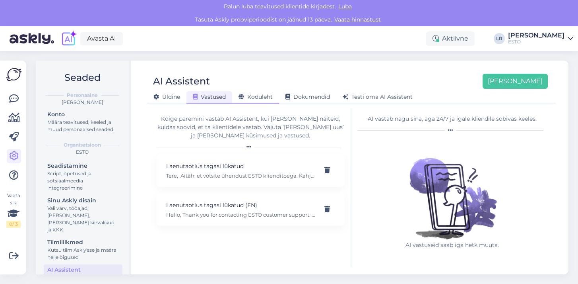
click at [250, 99] on span "Koduleht" at bounding box center [256, 96] width 34 height 7
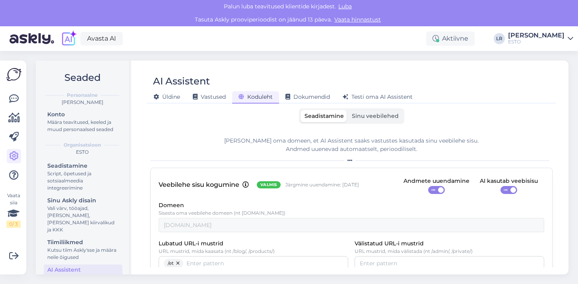
scroll to position [41, 0]
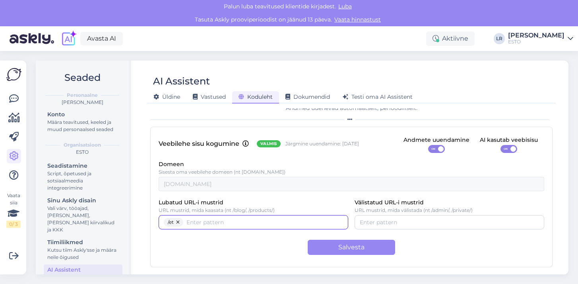
click at [236, 226] on div "/et" at bounding box center [254, 222] width 190 height 14
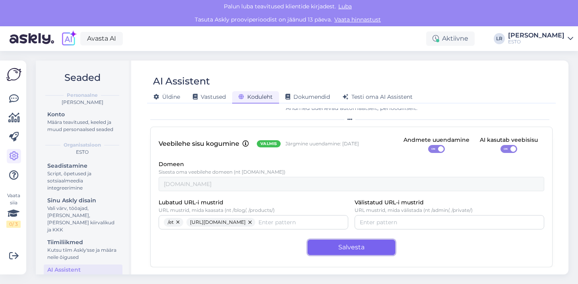
click at [347, 251] on button "Salvesta" at bounding box center [352, 246] width 88 height 15
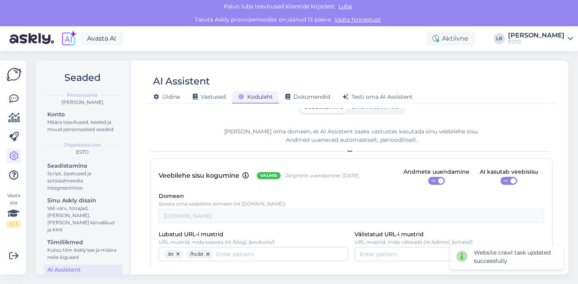
scroll to position [0, 0]
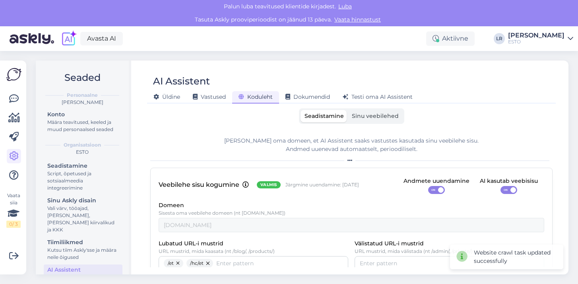
click at [371, 114] on span "Sinu veebilehed" at bounding box center [375, 115] width 47 height 7
click at [348, 110] on input "Sinu veebilehed" at bounding box center [348, 110] width 0 height 0
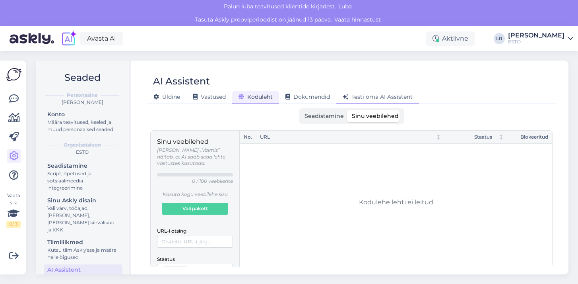
click at [396, 94] on span "Testi oma AI Assistent" at bounding box center [378, 96] width 70 height 7
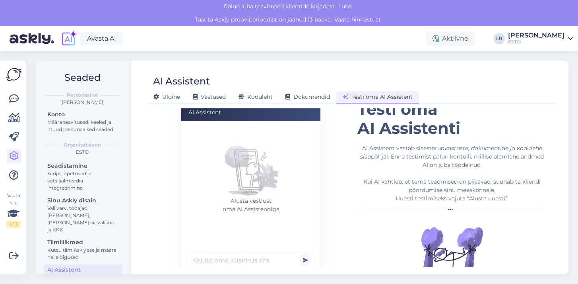
click at [218, 259] on form "Alusta vestlust oma AI Assistendiga Powered by" at bounding box center [250, 204] width 139 height 166
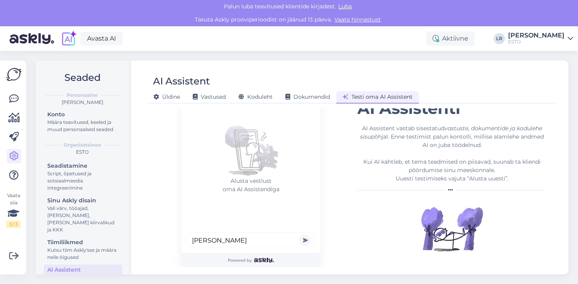
type input "olen võlas appi"
click at [299, 234] on button "submit" at bounding box center [305, 240] width 12 height 12
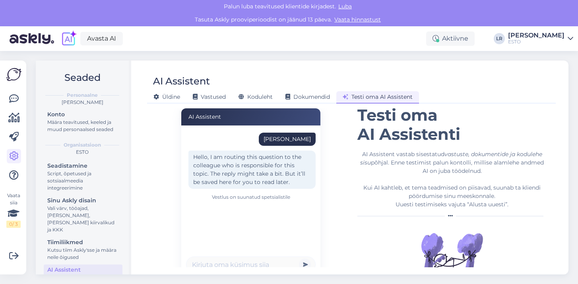
scroll to position [0, 0]
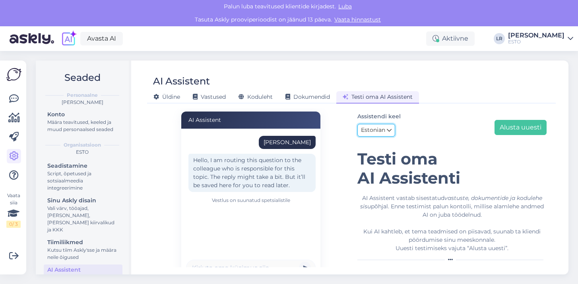
click at [389, 131] on icon at bounding box center [389, 130] width 5 height 9
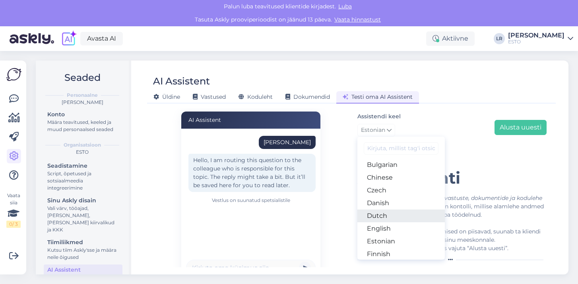
scroll to position [33, 0]
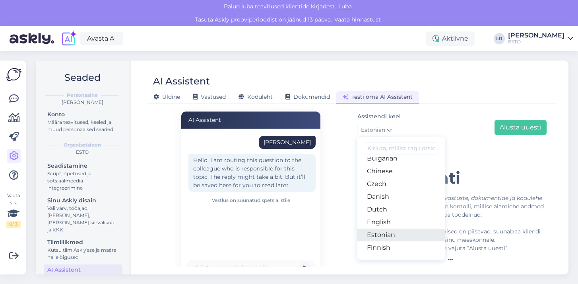
click at [377, 235] on link "Estonian" at bounding box center [402, 234] width 88 height 13
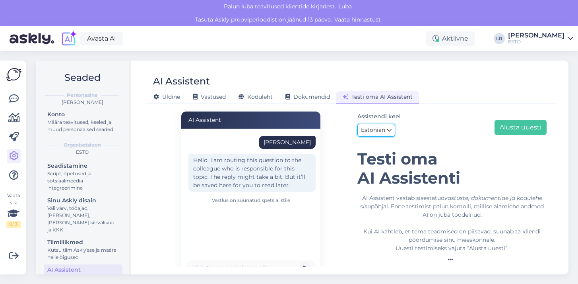
scroll to position [0, 0]
click at [347, 208] on div "AI Assistent olen võlas appi Hello, I am routing this question to the colleague…" at bounding box center [250, 223] width 201 height 225
click at [511, 125] on button "Alusta uuesti" at bounding box center [521, 127] width 52 height 15
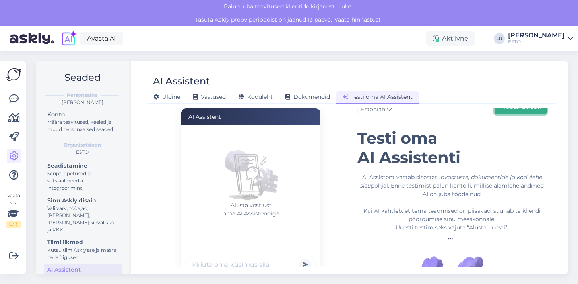
scroll to position [27, 0]
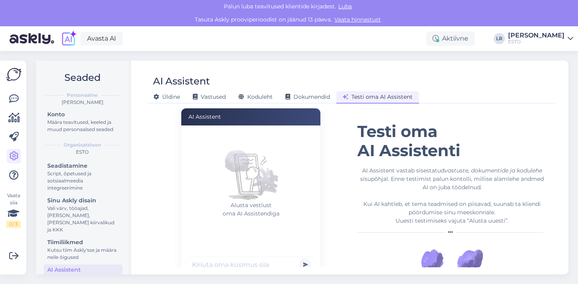
click at [214, 263] on form "Alusta vestlust oma AI Assistendiga Powered by" at bounding box center [250, 208] width 139 height 166
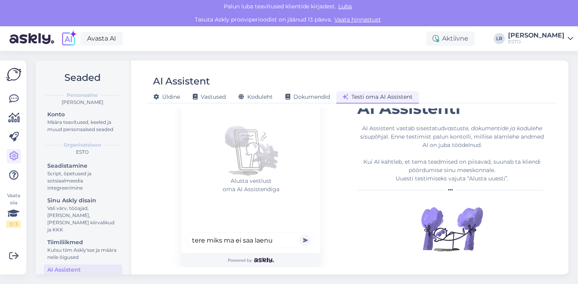
type input "tere miks ma ei saa laenu"
click at [299, 234] on button "submit" at bounding box center [305, 240] width 12 height 12
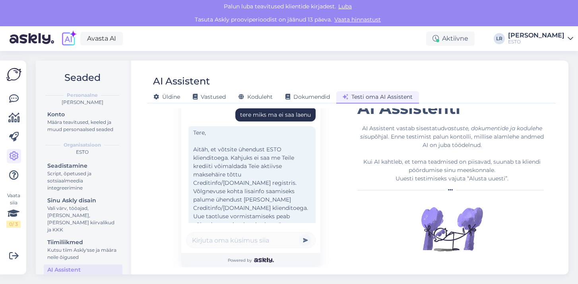
scroll to position [33, 0]
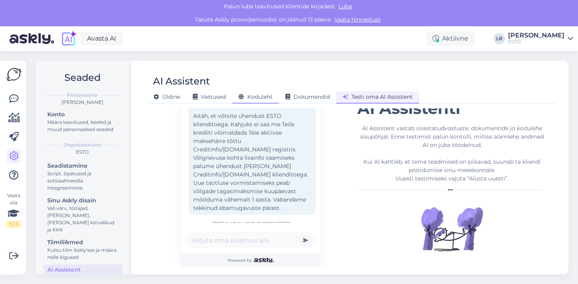
click at [268, 97] on span "Koduleht" at bounding box center [256, 96] width 34 height 7
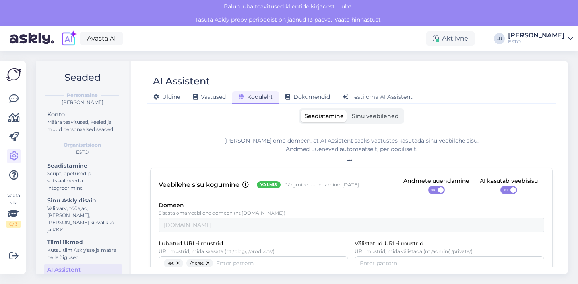
click at [384, 118] on span "Sinu veebilehed" at bounding box center [375, 115] width 47 height 7
click at [348, 110] on input "Sinu veebilehed" at bounding box center [348, 110] width 0 height 0
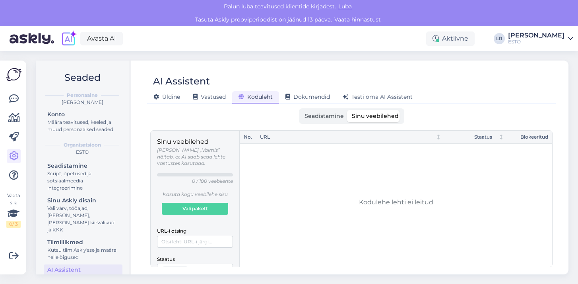
click at [325, 116] on span "Seadistamine" at bounding box center [324, 115] width 39 height 7
click at [301, 110] on input "Seadistamine" at bounding box center [301, 110] width 0 height 0
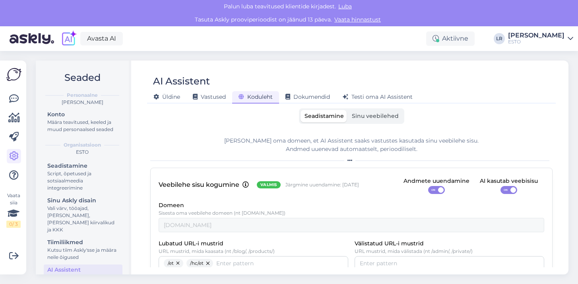
click at [376, 119] on span "Sinu veebilehed" at bounding box center [375, 115] width 47 height 7
click at [348, 110] on input "Sinu veebilehed" at bounding box center [348, 110] width 0 height 0
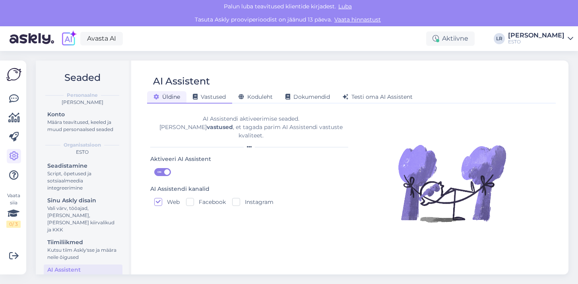
click at [210, 100] on span "Vastused" at bounding box center [209, 96] width 33 height 7
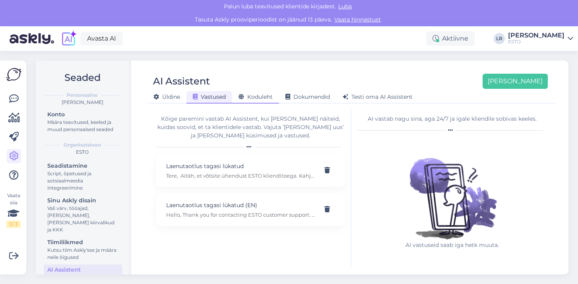
click at [255, 98] on span "Koduleht" at bounding box center [256, 96] width 34 height 7
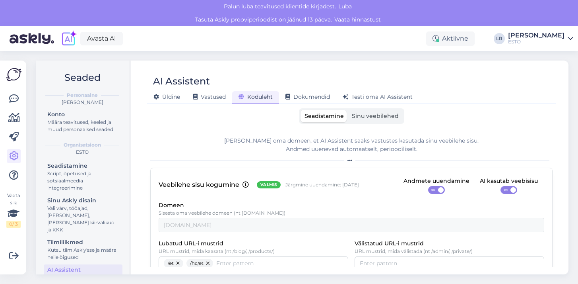
click at [380, 117] on span "Sinu veebilehed" at bounding box center [375, 115] width 47 height 7
click at [348, 110] on input "Sinu veebilehed" at bounding box center [348, 110] width 0 height 0
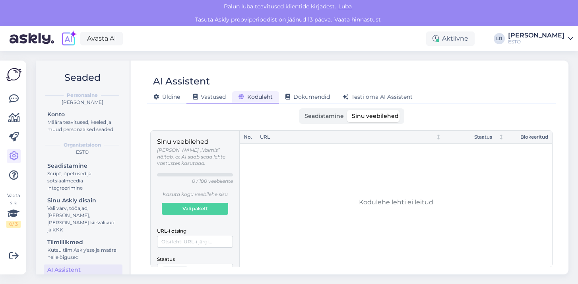
click at [208, 97] on span "Vastused" at bounding box center [209, 96] width 33 height 7
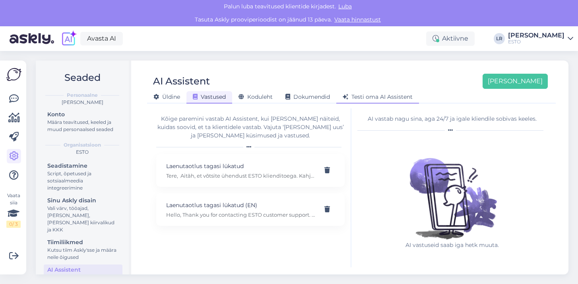
click at [369, 101] on div "Testi oma AI Assistent" at bounding box center [378, 97] width 83 height 12
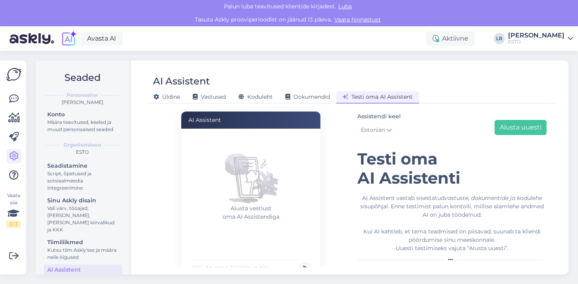
scroll to position [27, 0]
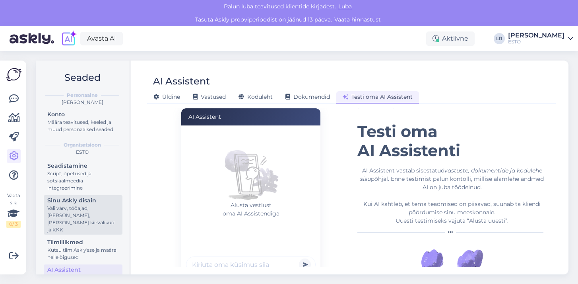
click at [63, 211] on div "Vali värv, tööajad, [PERSON_NAME], [PERSON_NAME] kiirvalikud ja KKK" at bounding box center [83, 218] width 72 height 29
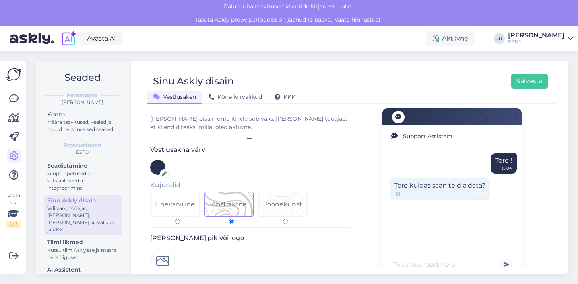
click at [177, 223] on input "Ühevärviline" at bounding box center [177, 221] width 5 height 5
radio input "true"
click at [231, 221] on input "Abstraktne" at bounding box center [231, 221] width 5 height 5
radio input "true"
click at [285, 224] on input "Joonekunst" at bounding box center [285, 221] width 5 height 5
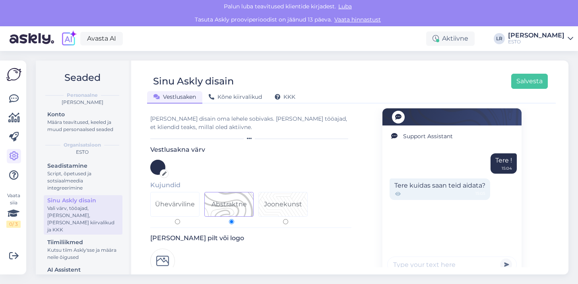
radio input "true"
click at [236, 218] on label "Abstraktne" at bounding box center [231, 208] width 54 height 32
click at [234, 219] on input "Abstraktne" at bounding box center [231, 221] width 5 height 5
radio input "true"
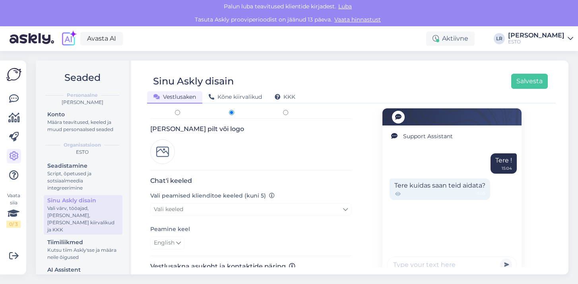
scroll to position [112, 0]
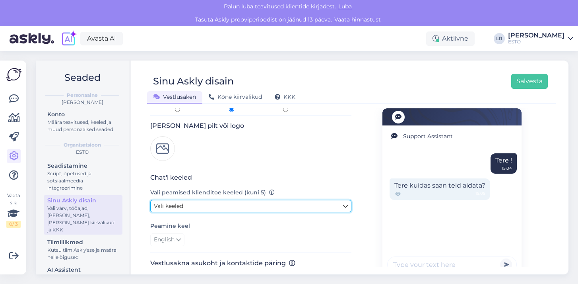
click at [227, 206] on link "Vali keeled" at bounding box center [250, 206] width 201 height 12
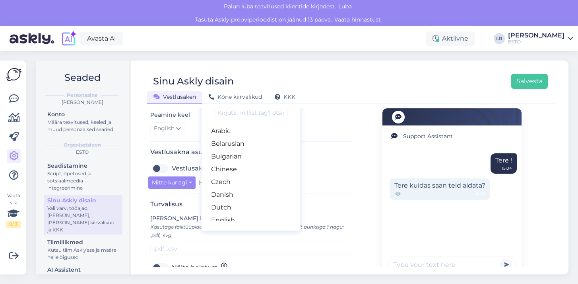
scroll to position [225, 0]
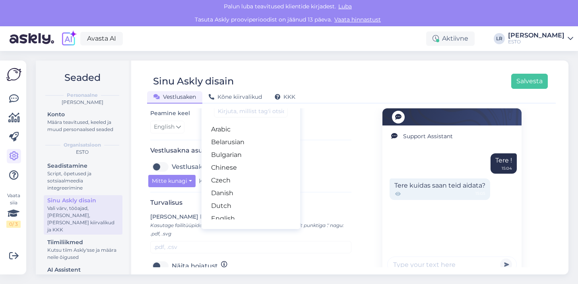
click at [337, 167] on div "Vestlusaken vasakul" at bounding box center [250, 166] width 201 height 13
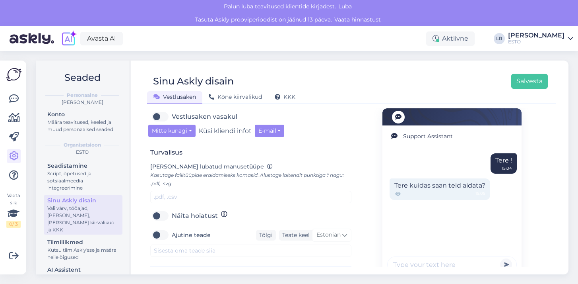
scroll to position [277, 0]
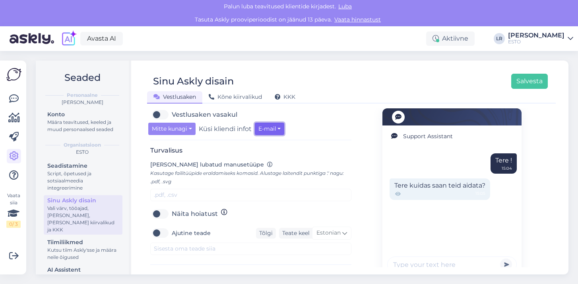
click at [270, 130] on button "E-mail" at bounding box center [270, 129] width 30 height 12
click at [172, 212] on label "Näita hoiatust" at bounding box center [195, 213] width 46 height 13
click at [162, 212] on input "Näita hoiatust" at bounding box center [160, 213] width 20 height 13
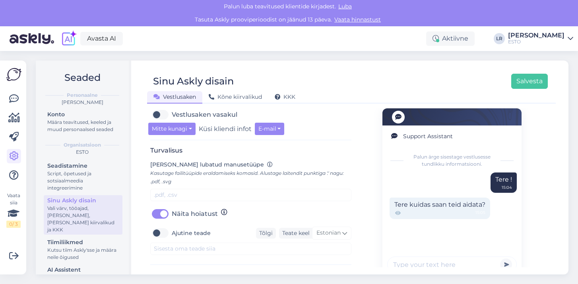
click at [172, 213] on label "Näita hoiatust" at bounding box center [195, 213] width 46 height 13
click at [157, 213] on input "Näita hoiatust" at bounding box center [160, 213] width 20 height 13
checkbox input "false"
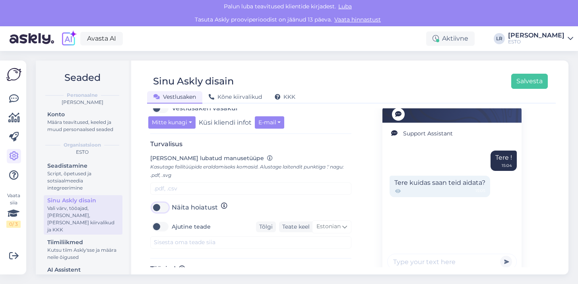
scroll to position [304, 0]
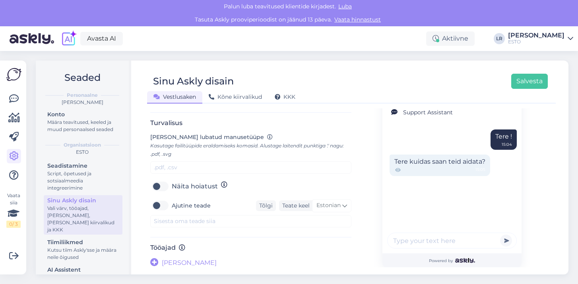
click at [172, 205] on label "Ajutine teade" at bounding box center [191, 205] width 39 height 13
click at [166, 205] on input "Ajutine teade" at bounding box center [160, 205] width 20 height 13
checkbox input "true"
click at [94, 246] on div "Kutsu tiim Askly'sse ja määra neile õigused" at bounding box center [83, 253] width 72 height 14
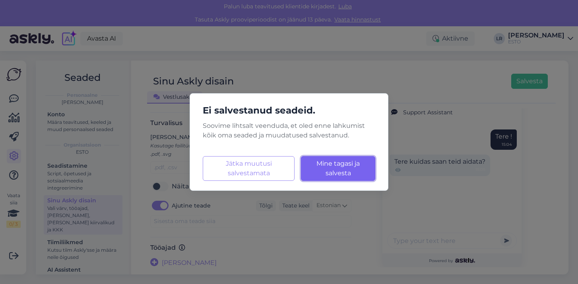
click at [336, 168] on button "Mine tagasi ja salvesta Laadimine..." at bounding box center [338, 168] width 74 height 25
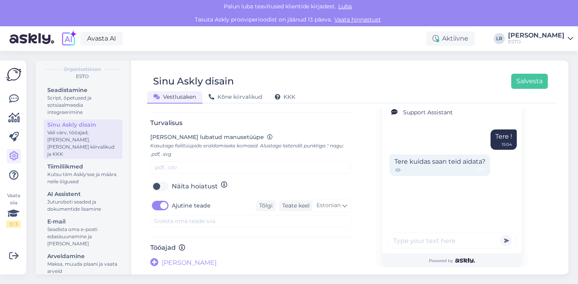
scroll to position [77, 0]
click at [73, 197] on div "Juturoboti seaded ja dokumentide lisamine" at bounding box center [83, 204] width 72 height 14
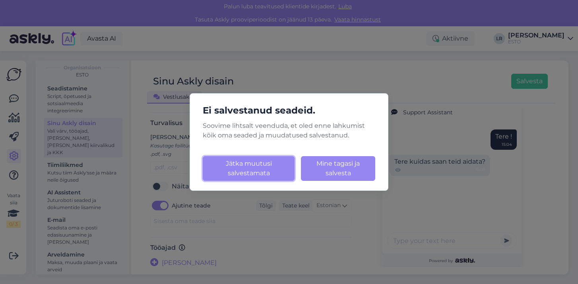
click at [263, 173] on button "Jätka muutusi salvestamata" at bounding box center [249, 168] width 92 height 25
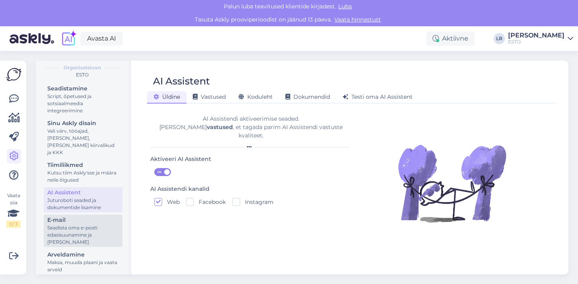
click at [69, 229] on div "Seadista oma e-posti edasisuunamine ja [PERSON_NAME]" at bounding box center [83, 234] width 72 height 21
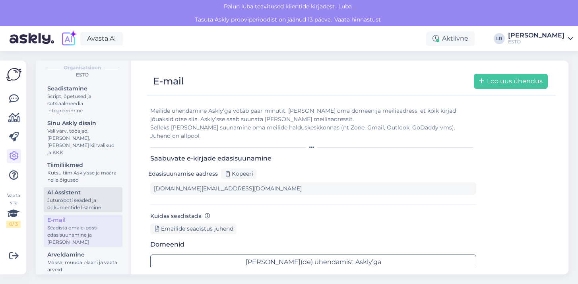
click at [67, 197] on div "Juturoboti seaded ja dokumentide lisamine" at bounding box center [83, 204] width 72 height 14
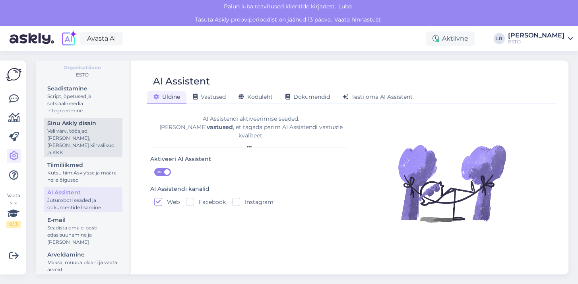
click at [73, 142] on div "Vali värv, tööajad, [PERSON_NAME], [PERSON_NAME] kiirvalikud ja KKK" at bounding box center [83, 141] width 72 height 29
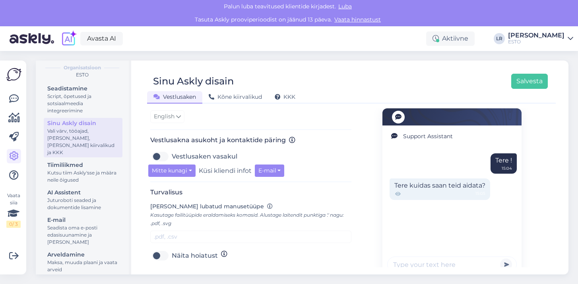
scroll to position [238, 0]
